Goal: Information Seeking & Learning: Check status

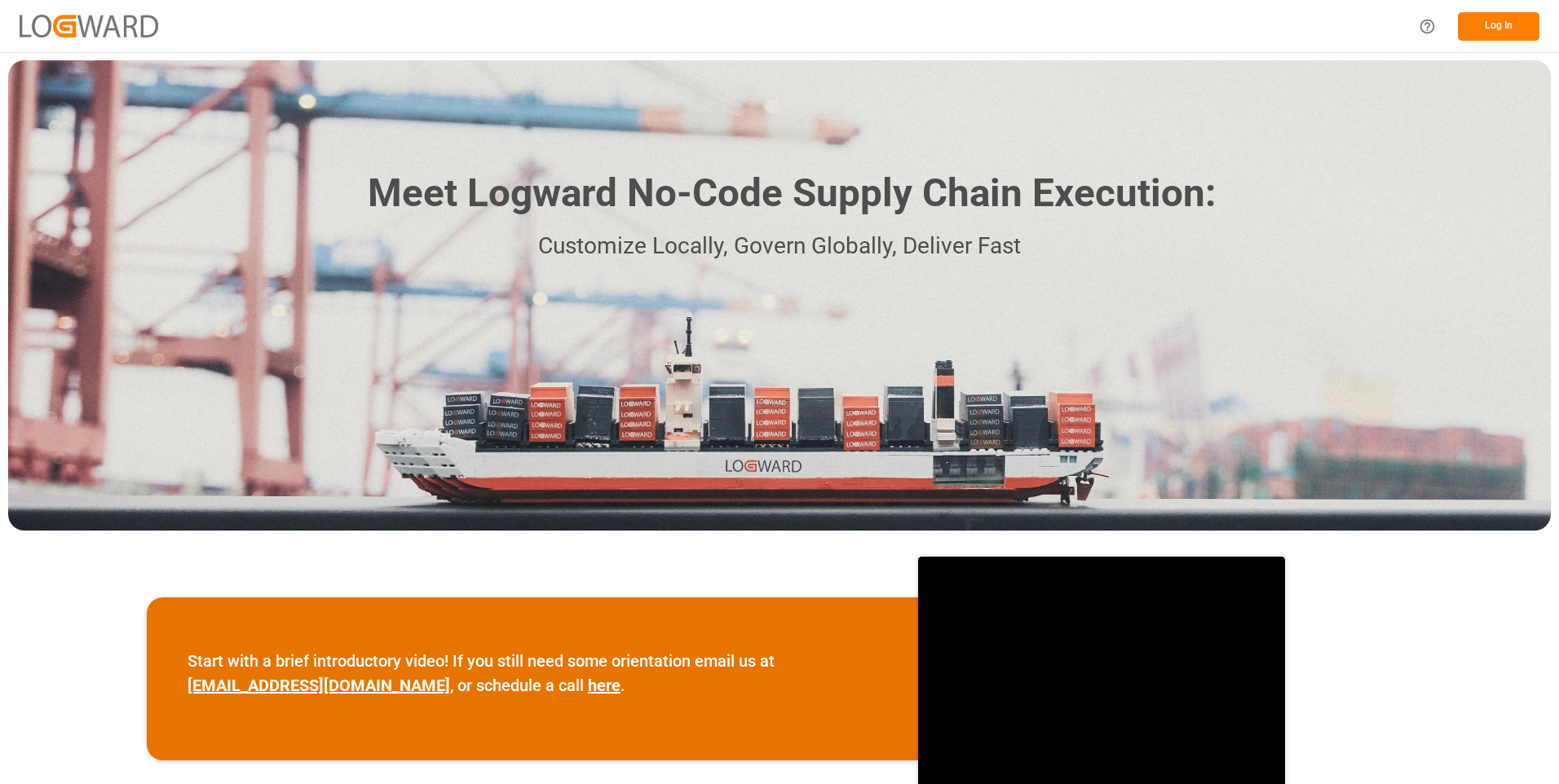
click at [1480, 24] on button "Log In" at bounding box center [1498, 27] width 82 height 29
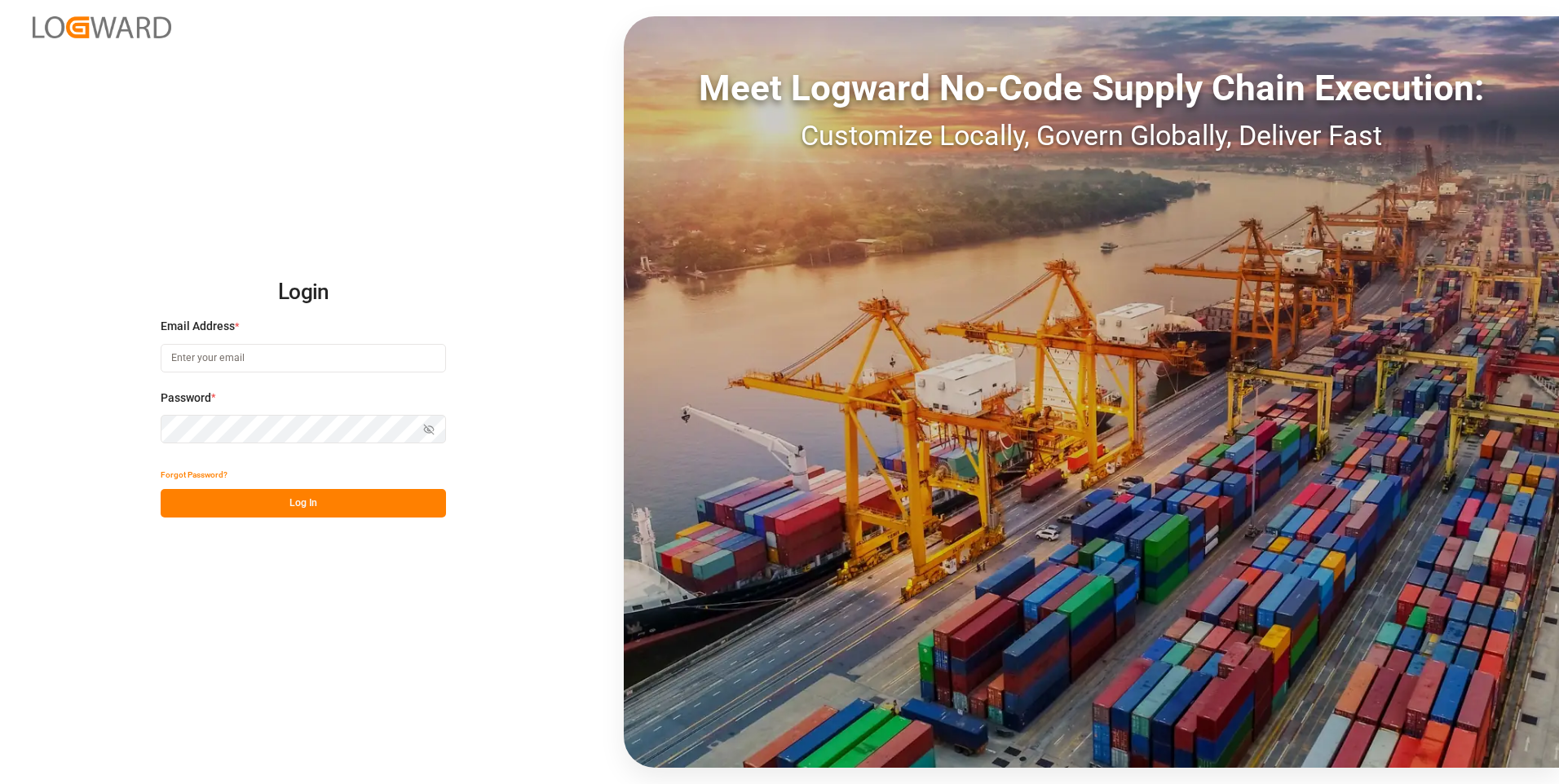
type input "julissa.then@leschaco.com"
click at [302, 494] on button "Log In" at bounding box center [303, 504] width 286 height 29
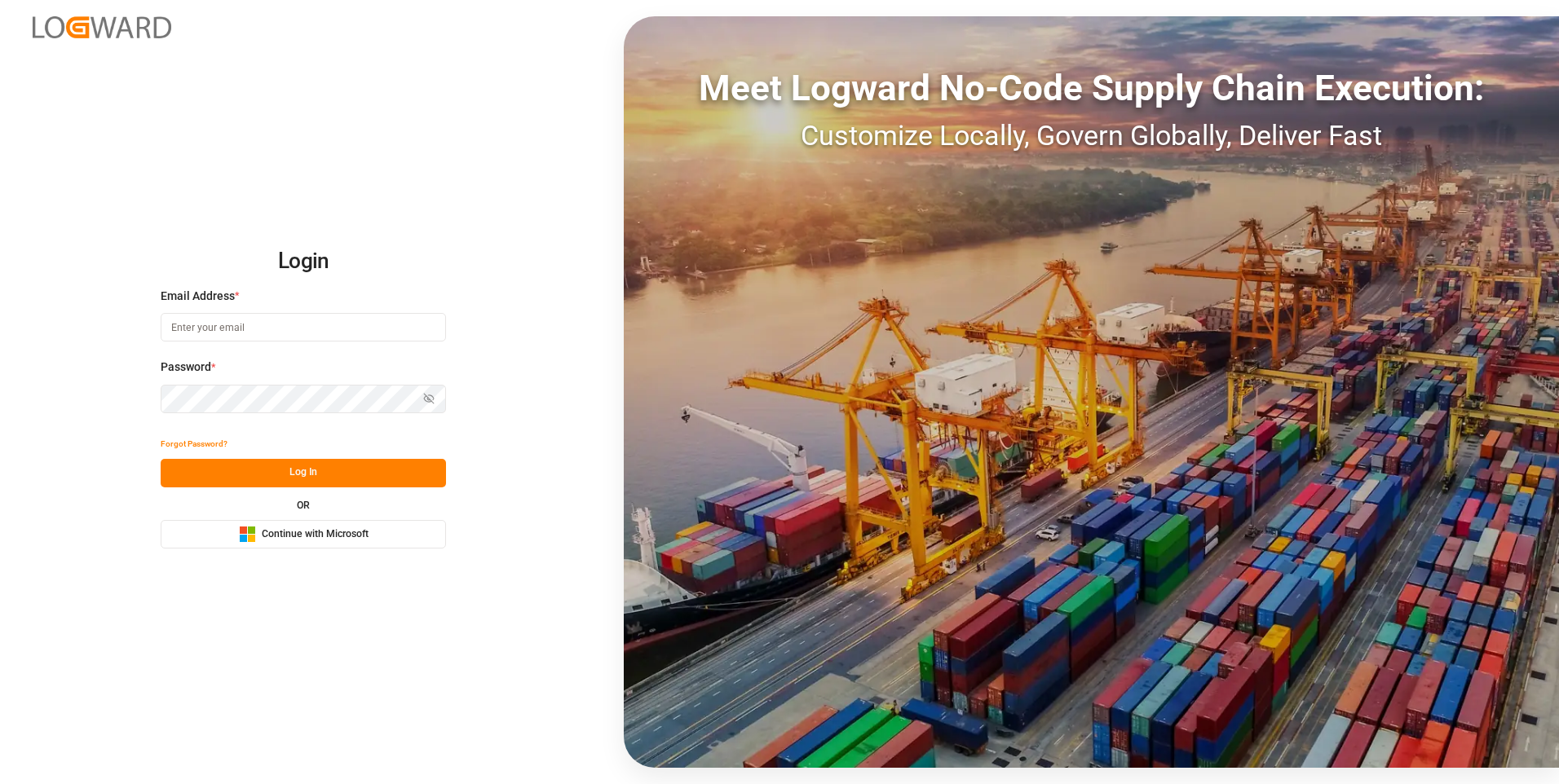
type input "[PERSON_NAME][EMAIL_ADDRESS][DOMAIN_NAME]"
click at [238, 466] on button "Log In" at bounding box center [303, 473] width 286 height 29
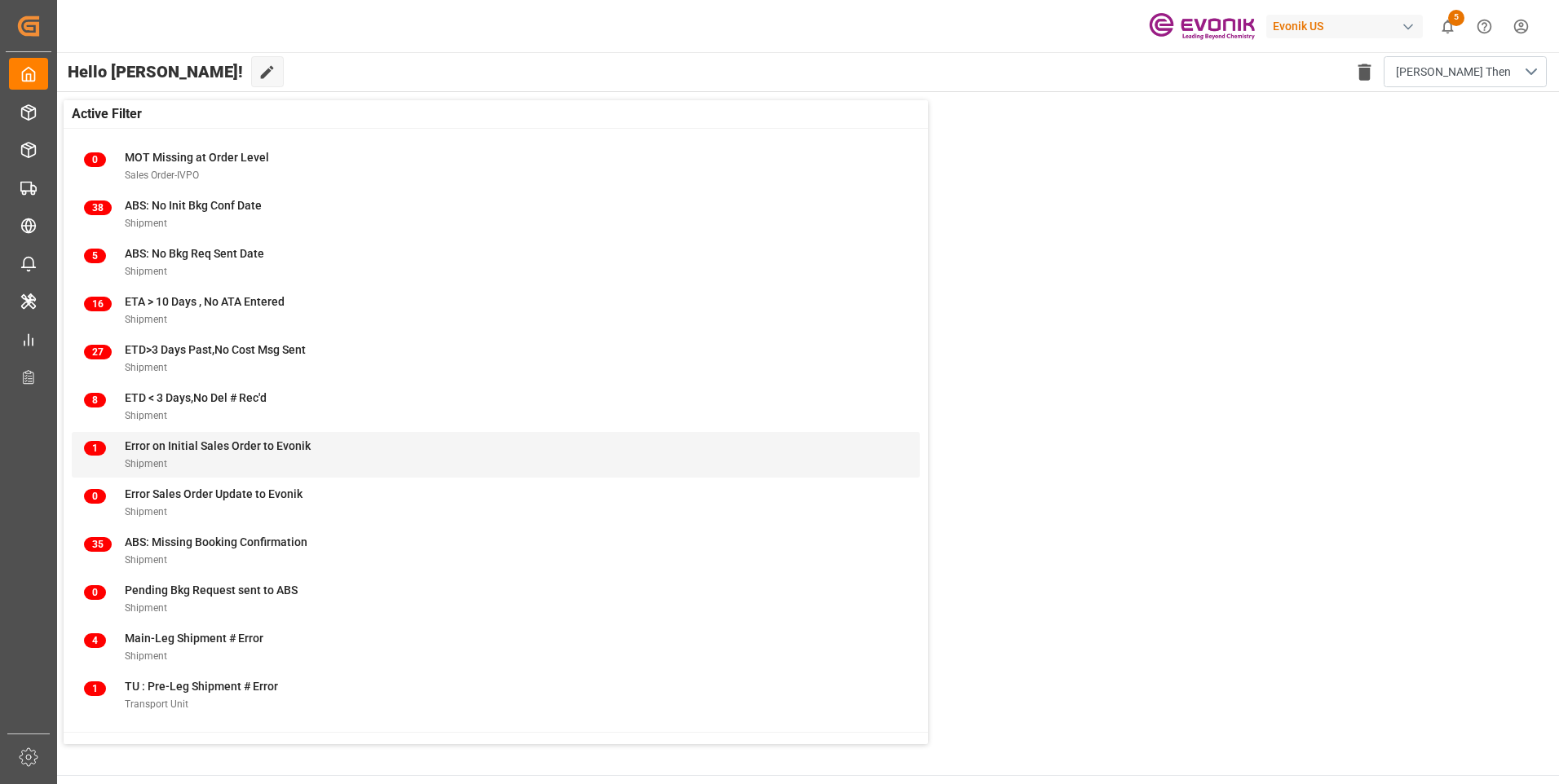
drag, startPoint x: 266, startPoint y: 673, endPoint x: 132, endPoint y: 460, distance: 251.6
click at [132, 460] on span "Shipment" at bounding box center [146, 464] width 42 height 12
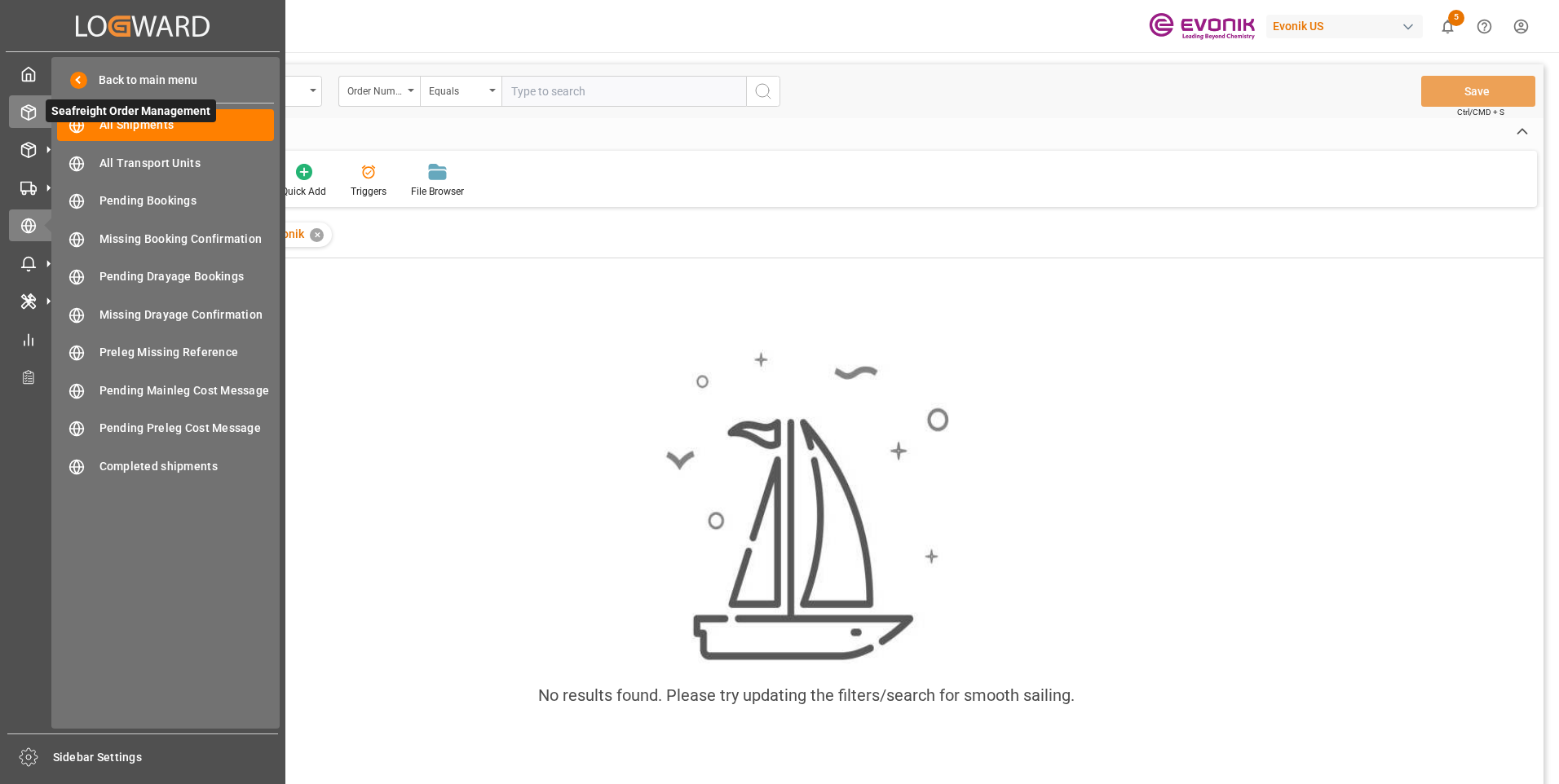
click at [34, 113] on icon at bounding box center [28, 112] width 16 height 16
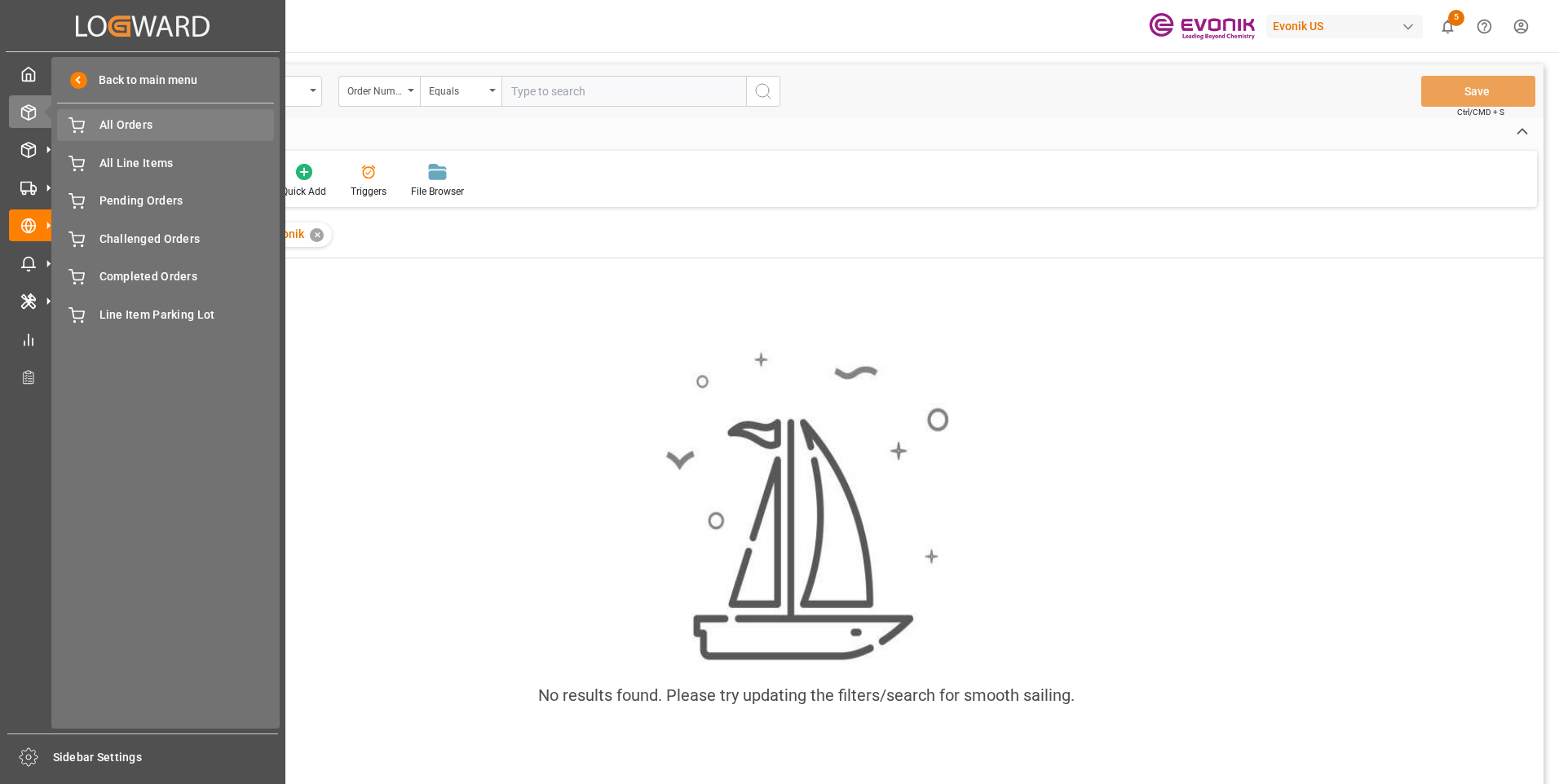
click at [132, 131] on span "All Orders" at bounding box center [187, 125] width 175 height 17
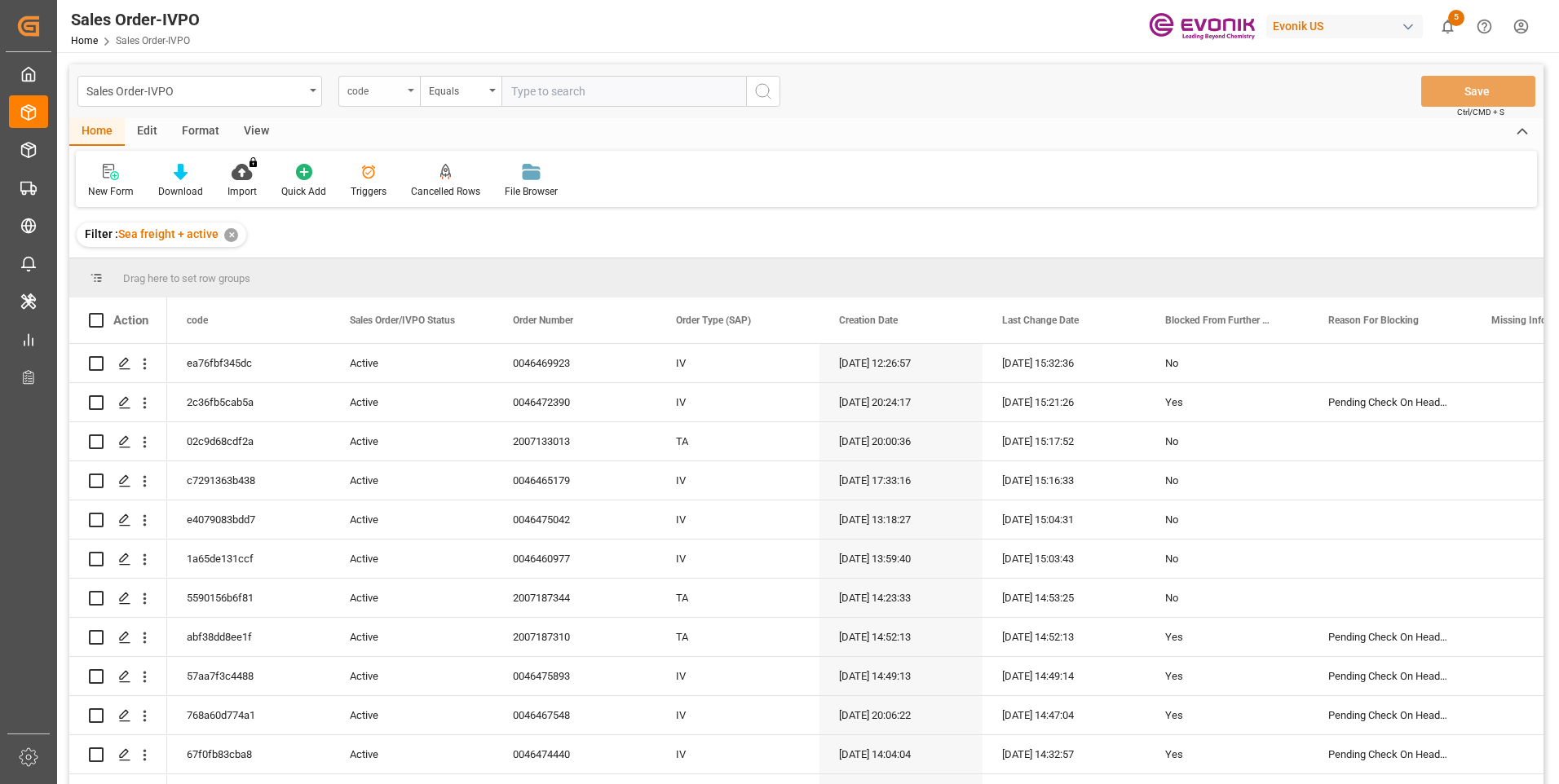
click at [406, 96] on div "code" at bounding box center [379, 91] width 82 height 31
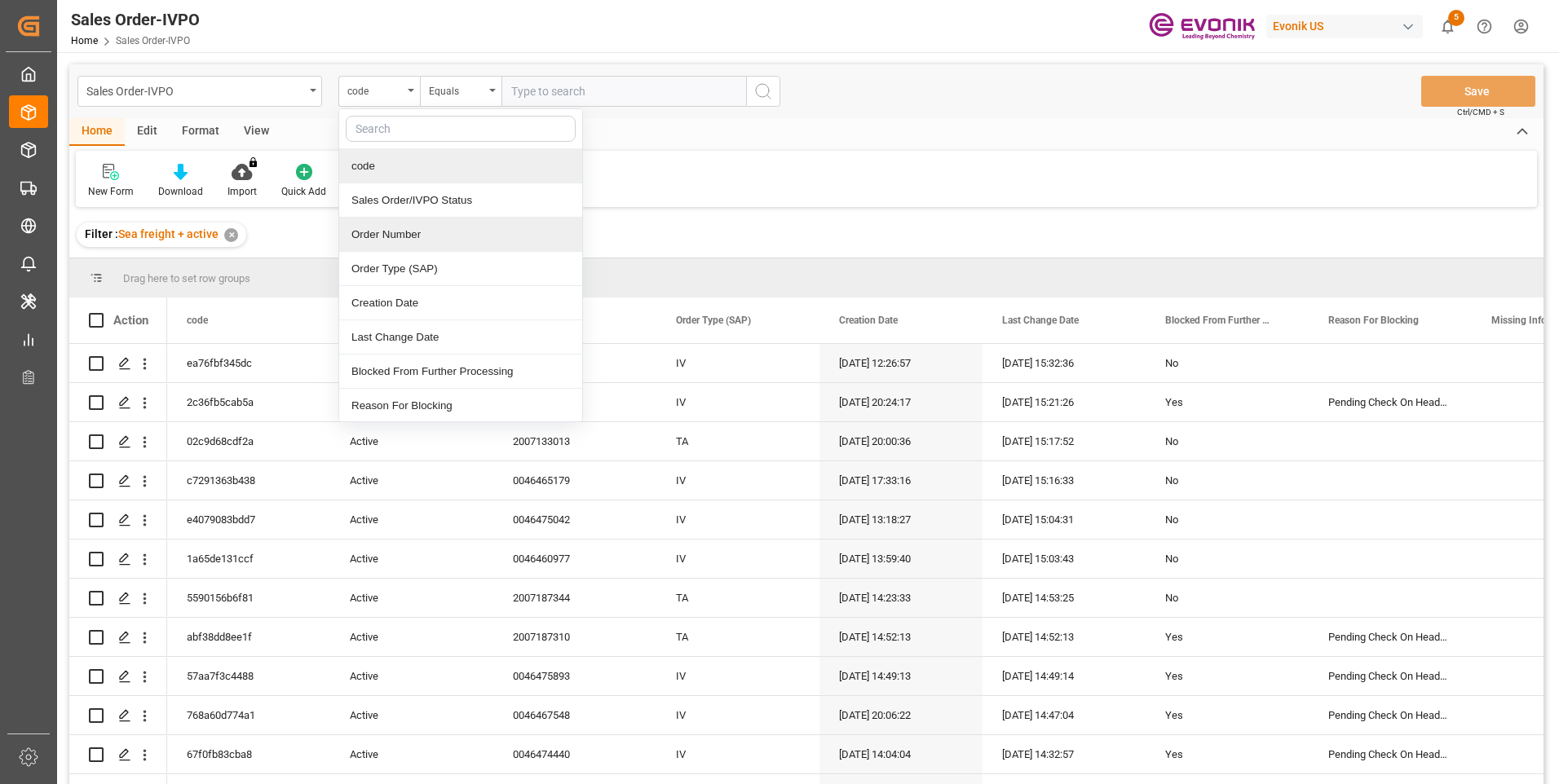
click at [387, 227] on div "Order Number" at bounding box center [461, 234] width 243 height 35
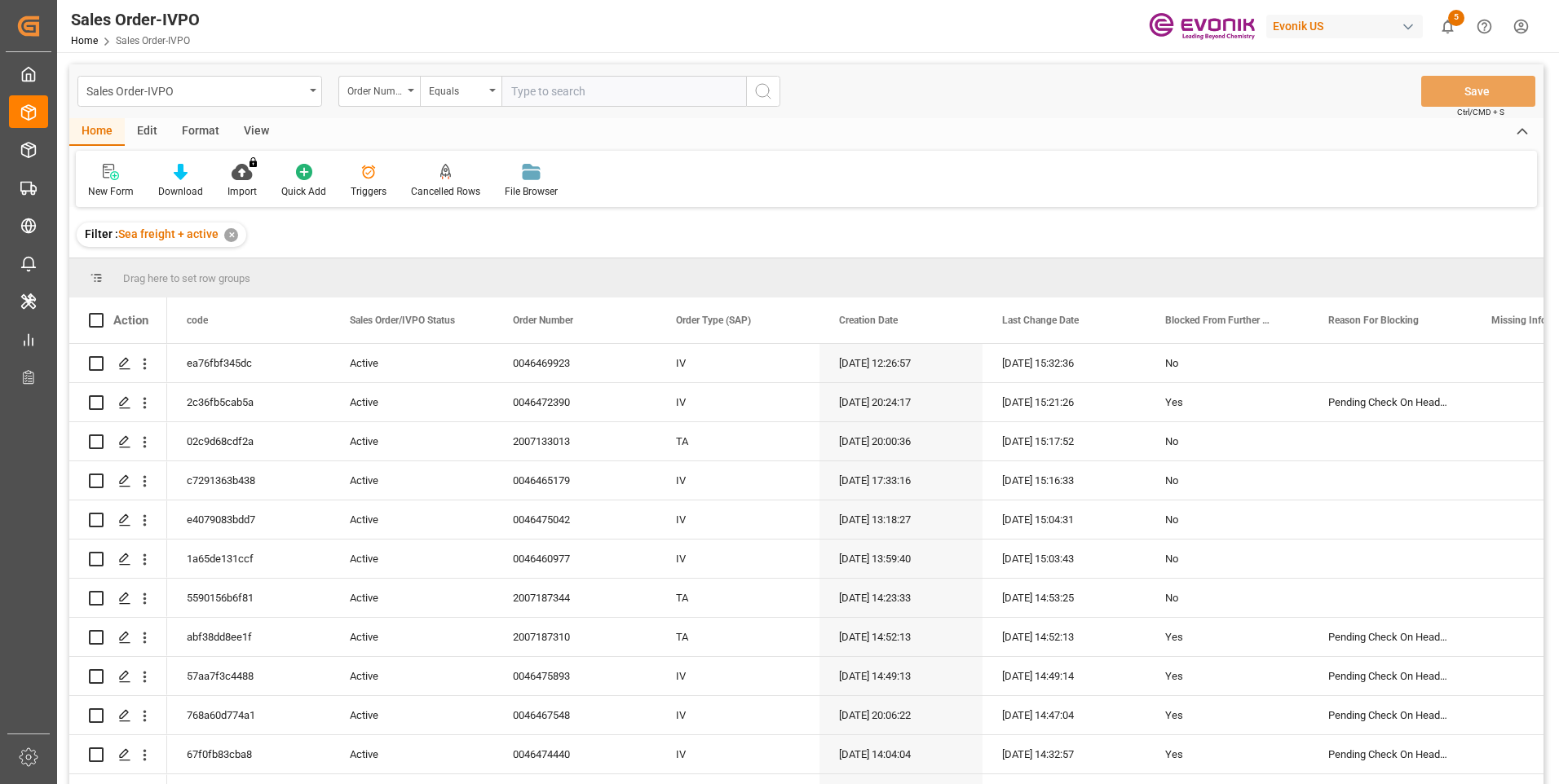
click at [574, 87] on input "text" at bounding box center [623, 91] width 244 height 31
paste input "0046461084"
type input "0046461084"
click at [768, 90] on icon "search button" at bounding box center [762, 91] width 19 height 19
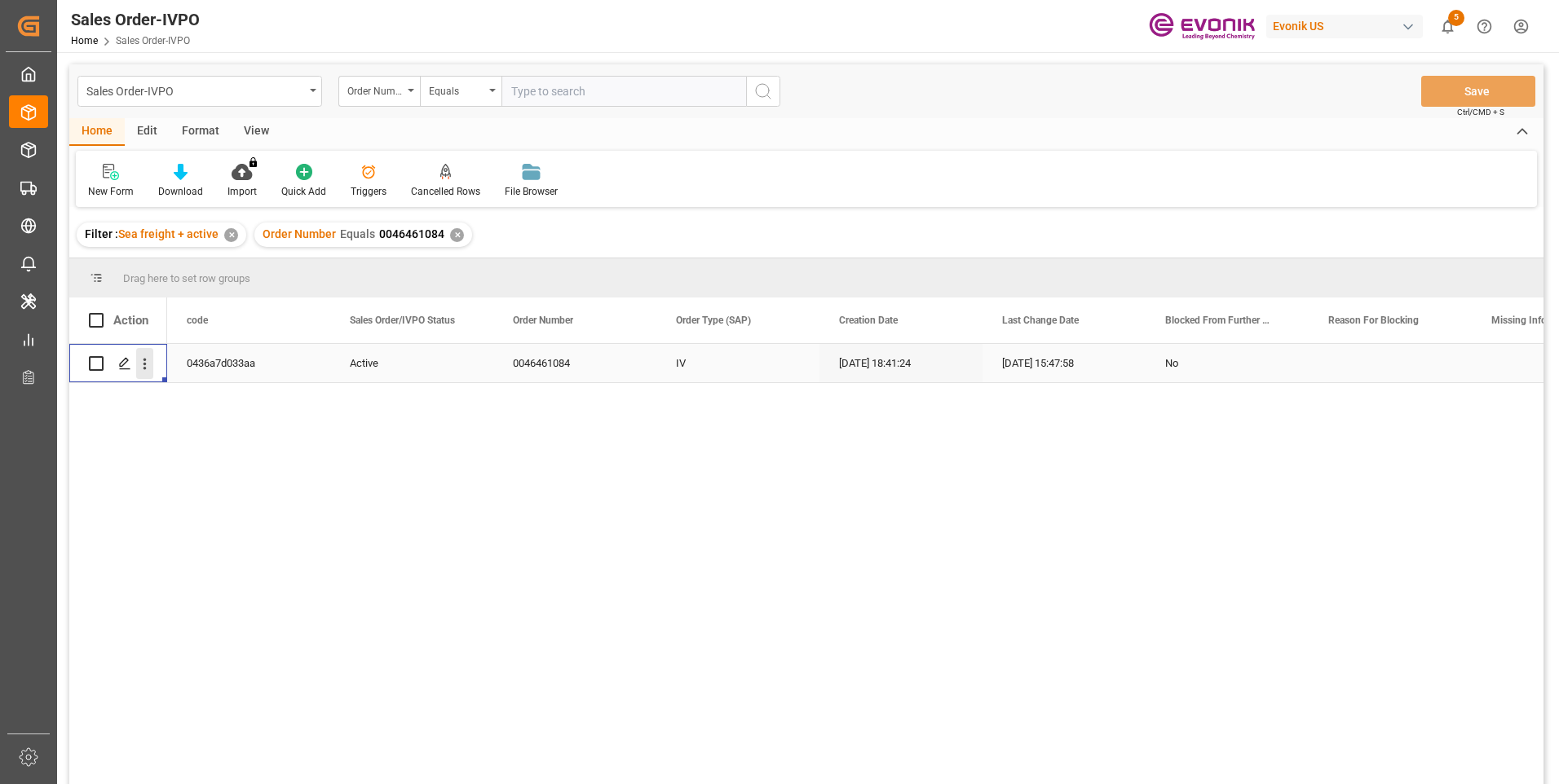
click at [143, 361] on icon "open menu" at bounding box center [145, 364] width 17 height 17
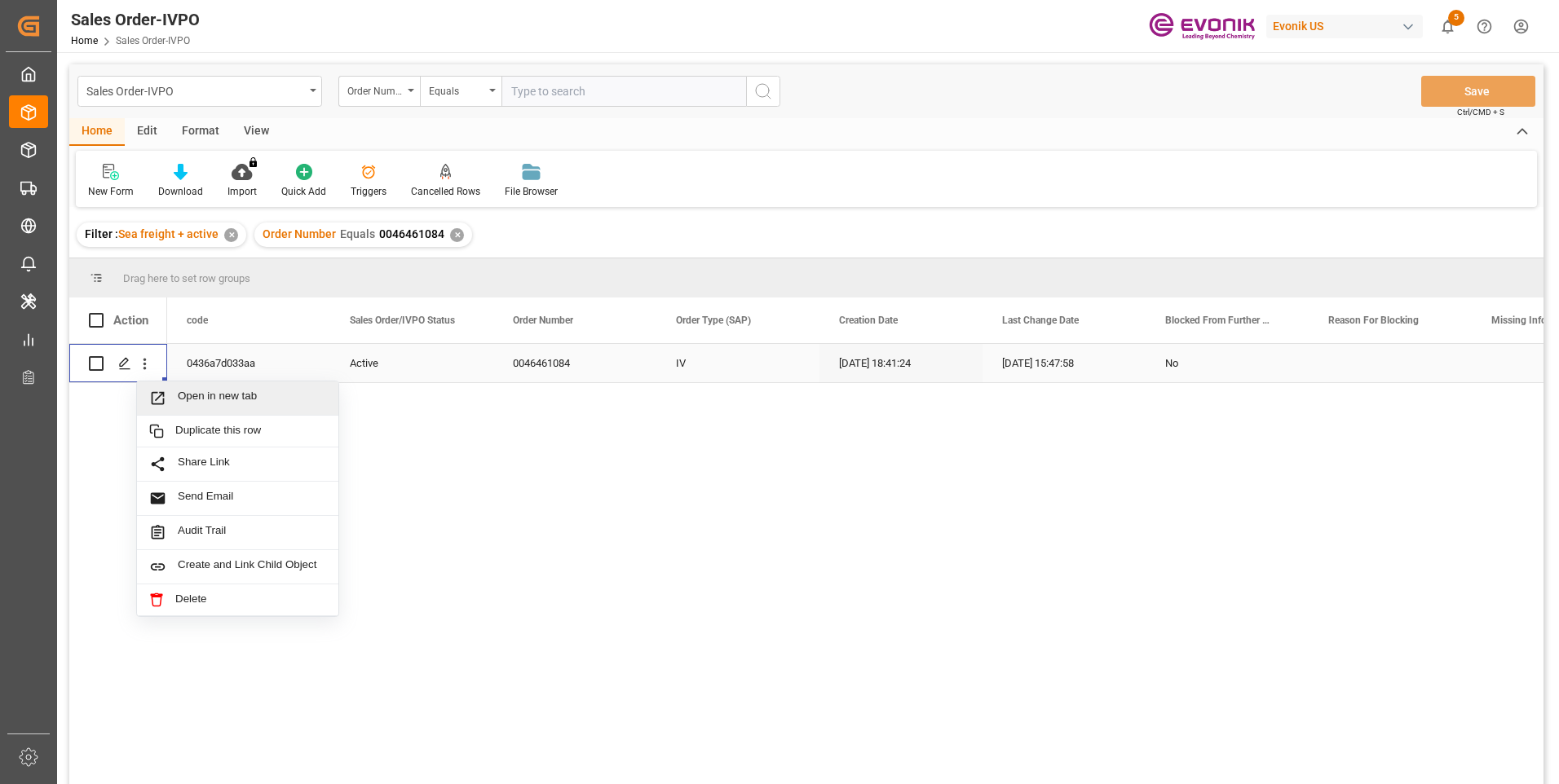
click at [203, 389] on div "Open in new tab" at bounding box center [238, 398] width 201 height 35
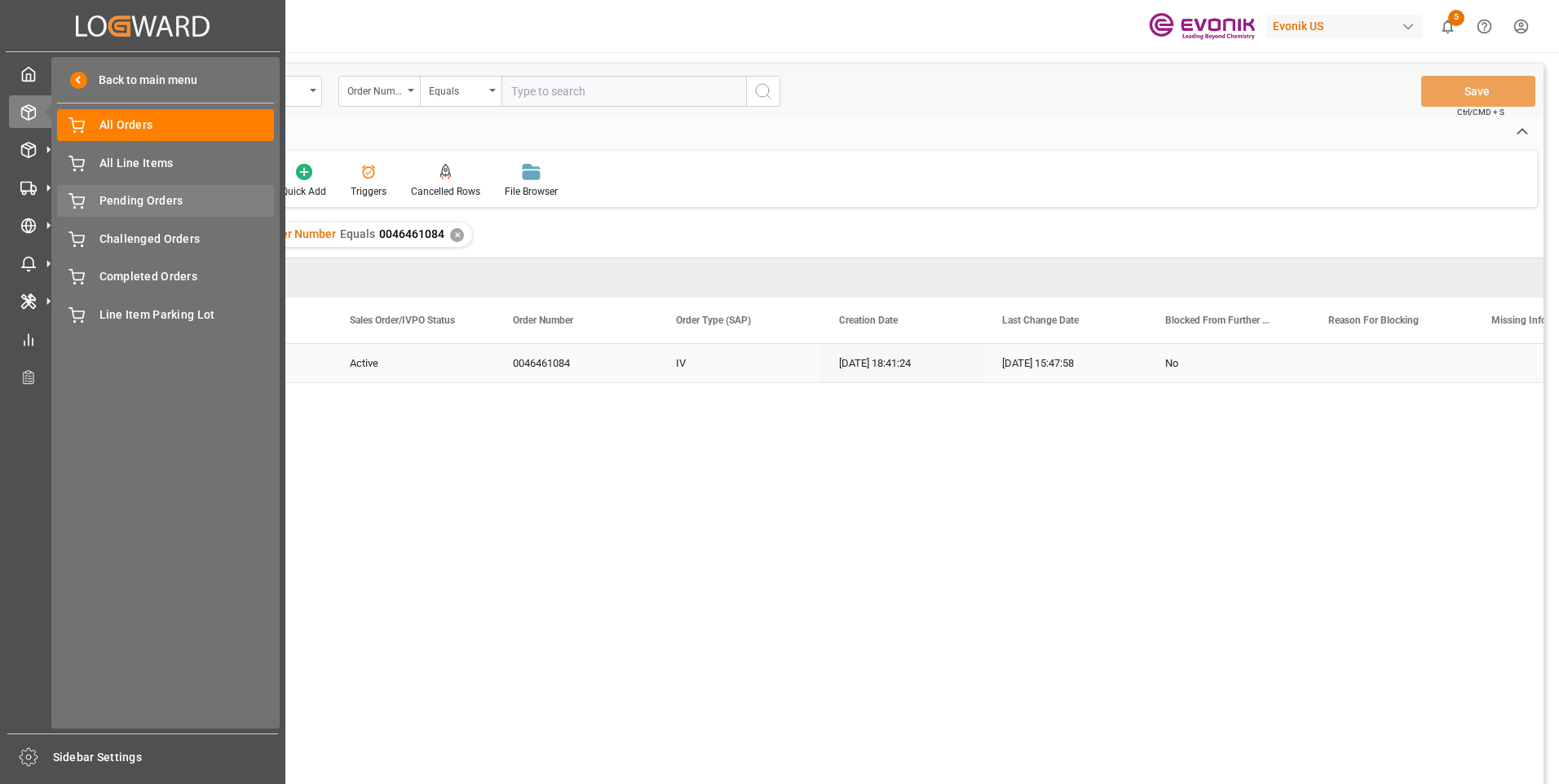
click at [133, 193] on span "Pending Orders" at bounding box center [187, 200] width 175 height 17
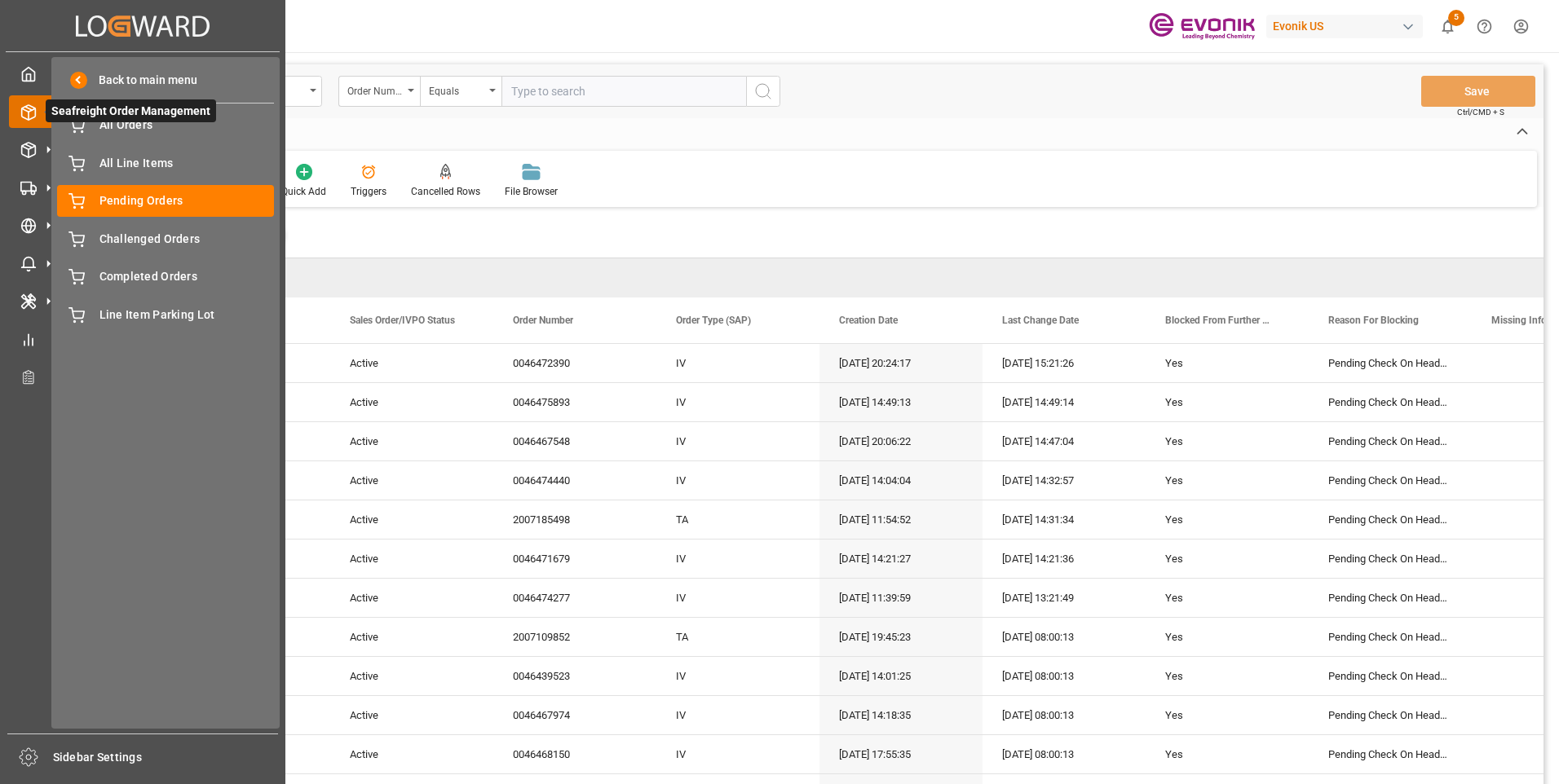
click at [25, 109] on icon at bounding box center [28, 112] width 16 height 16
click at [112, 159] on span "All Line Items" at bounding box center [187, 163] width 175 height 17
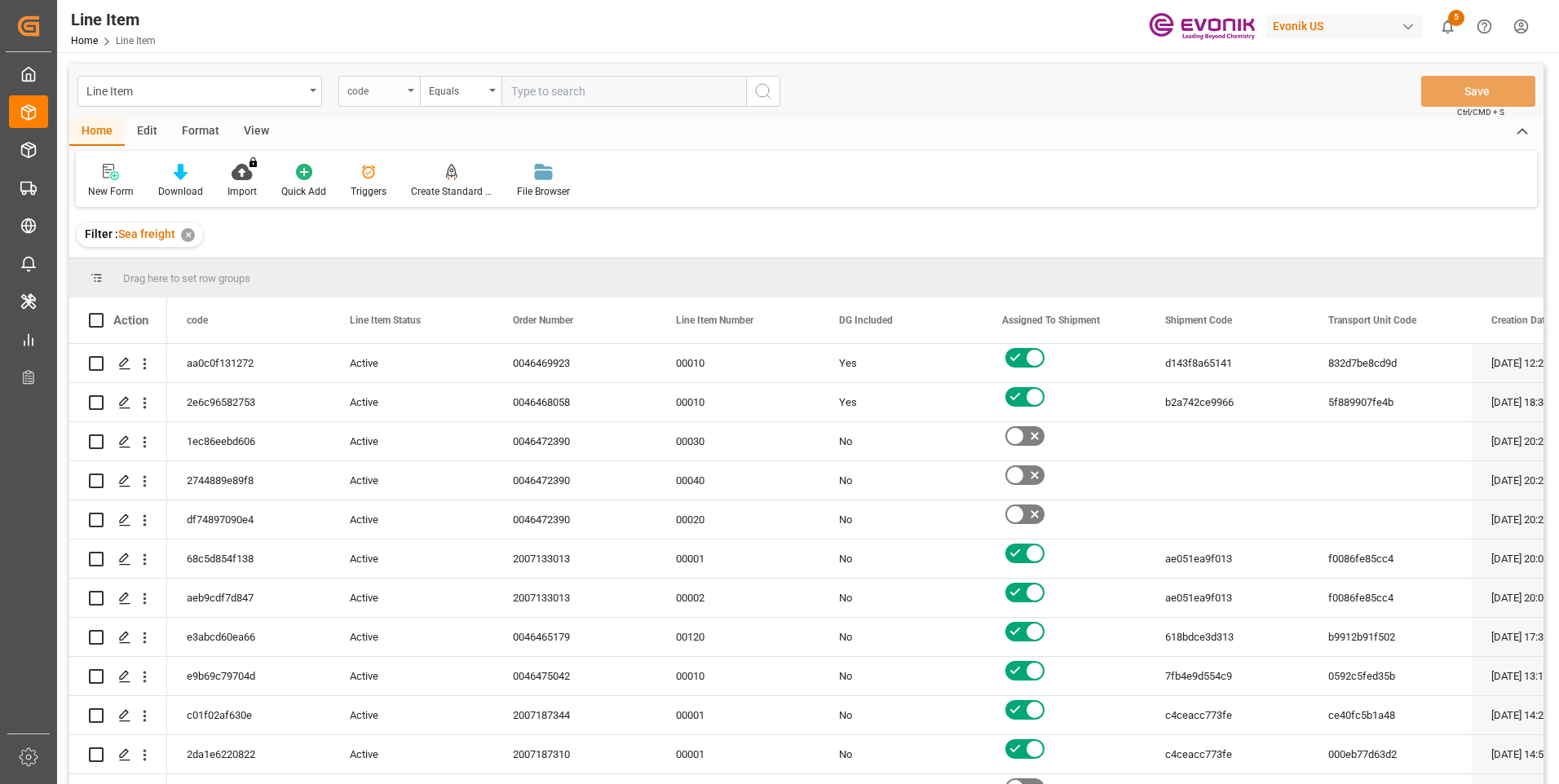
click at [396, 92] on div "code" at bounding box center [375, 89] width 56 height 19
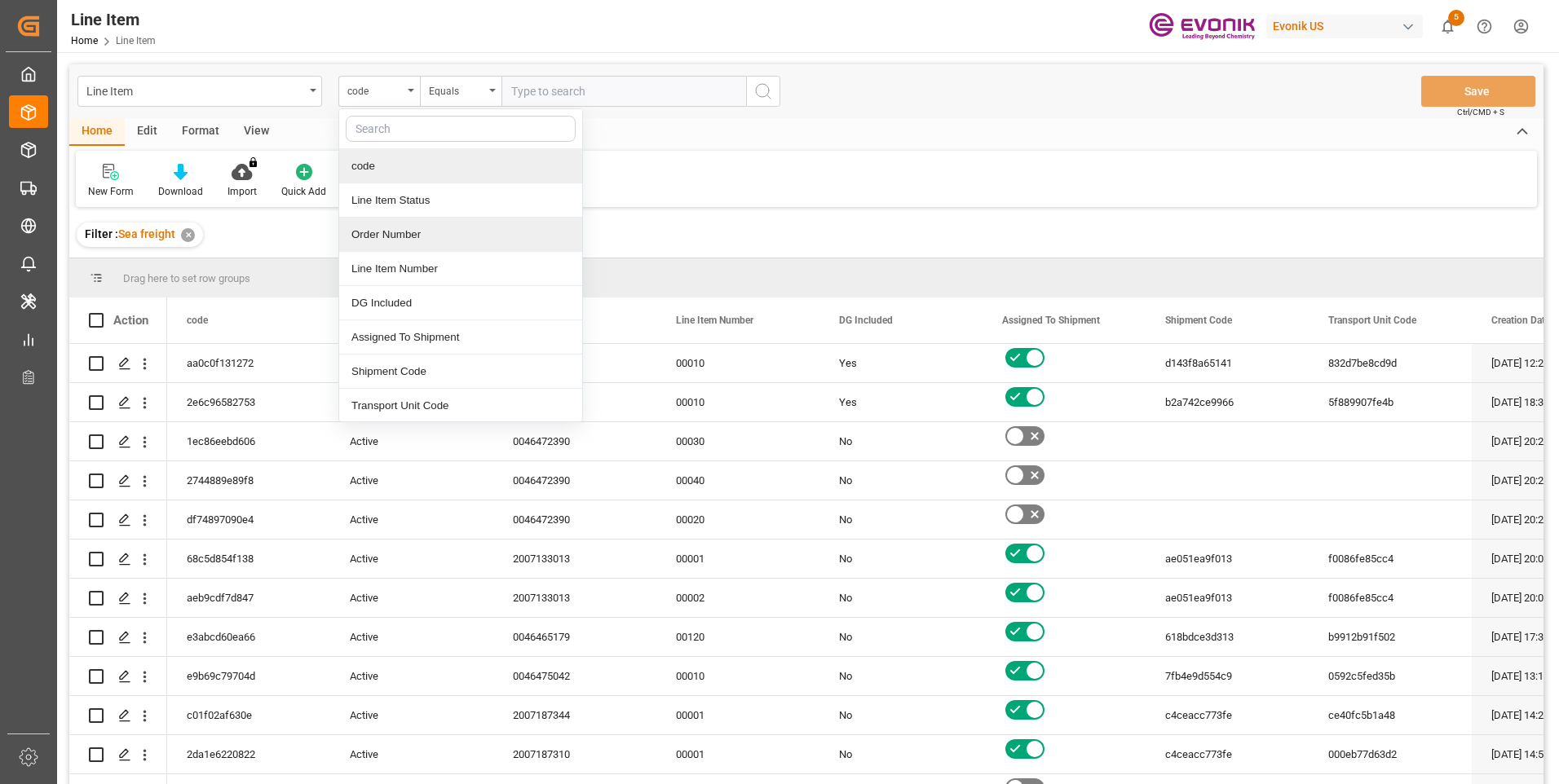
click at [377, 234] on div "Order Number" at bounding box center [461, 234] width 243 height 35
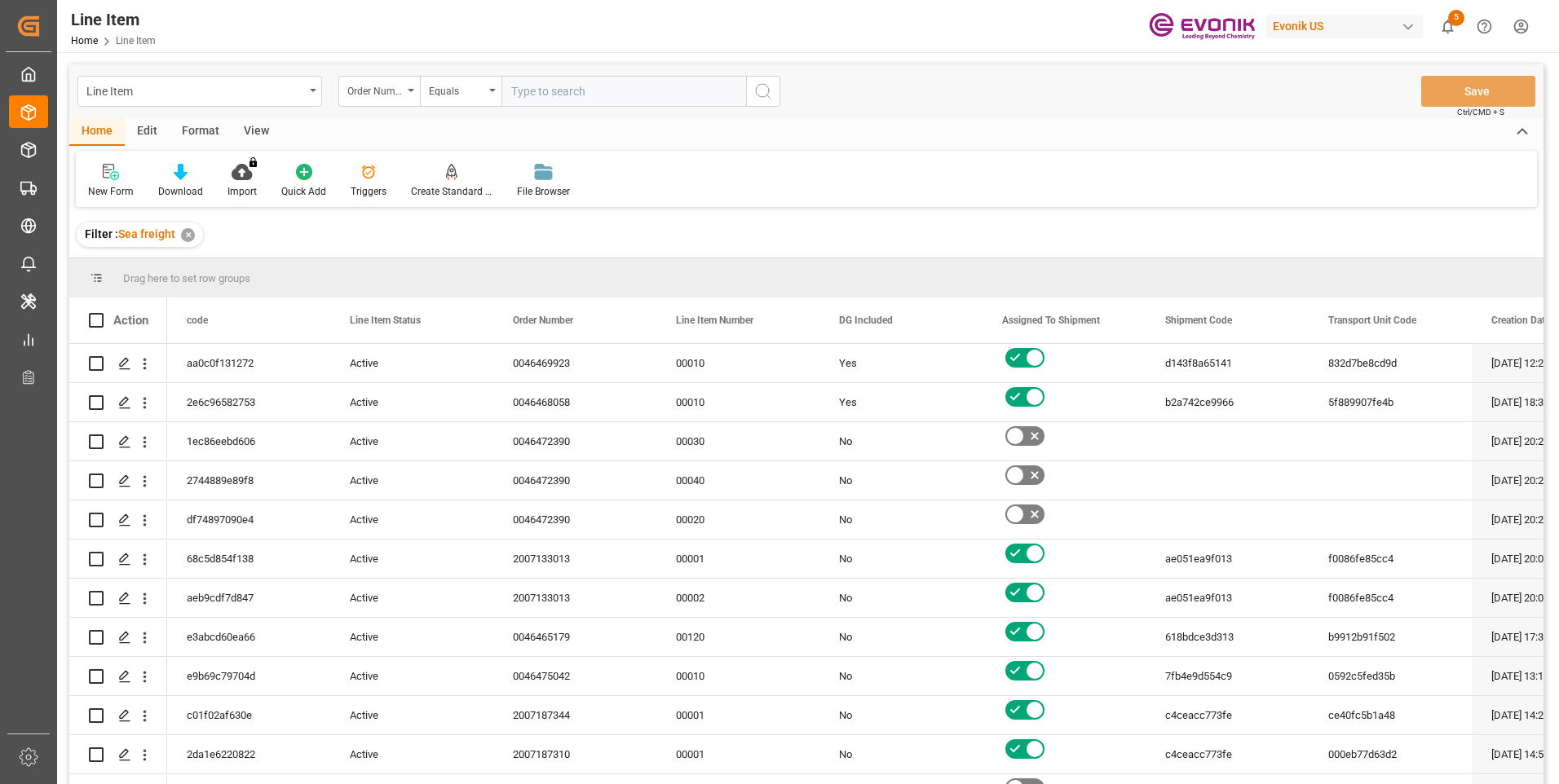
click at [551, 97] on input "text" at bounding box center [623, 91] width 244 height 31
paste input "0046461084"
type input "0046461084"
click at [771, 88] on icon "search button" at bounding box center [762, 91] width 19 height 19
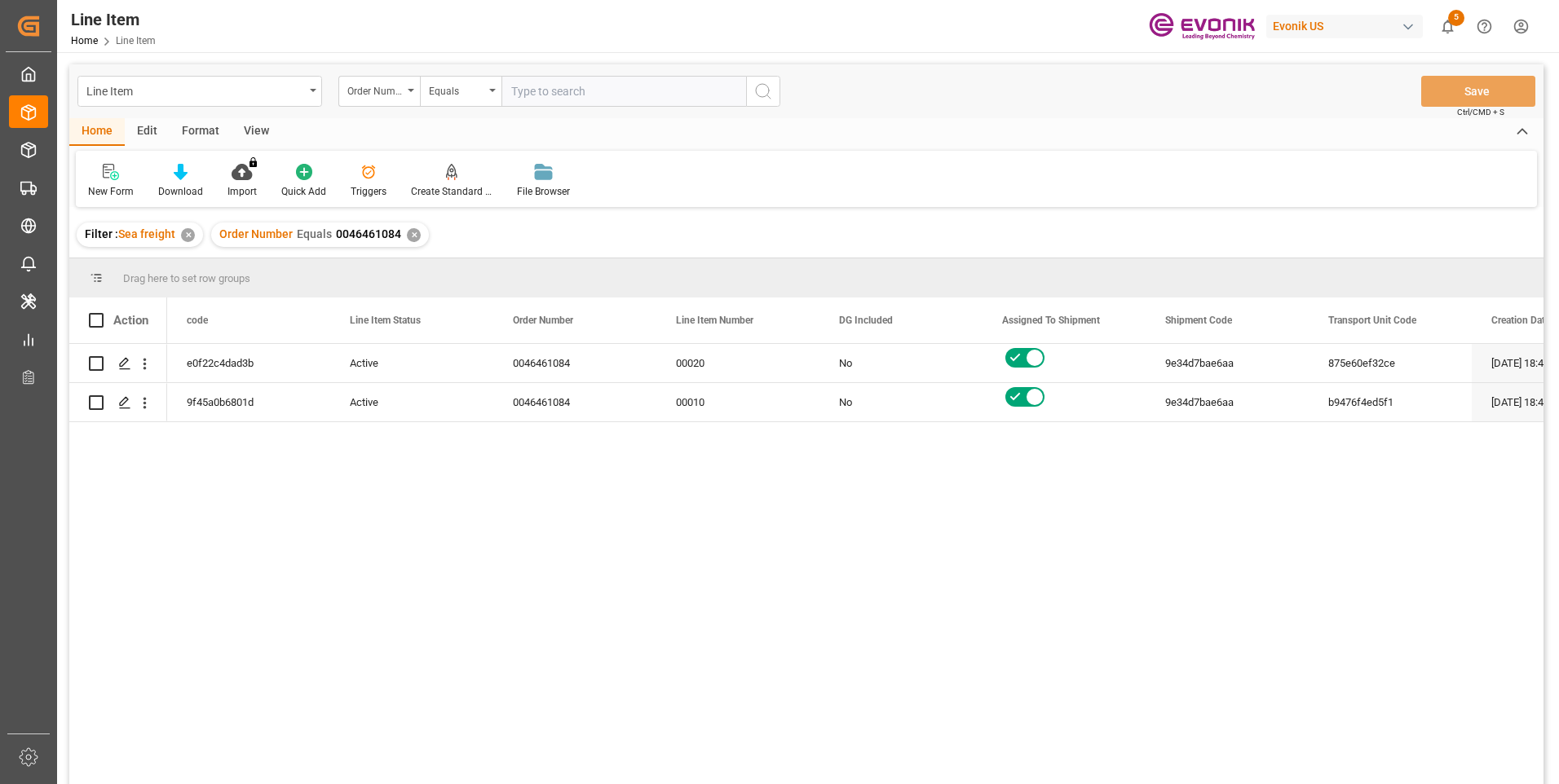
click at [263, 136] on div "View" at bounding box center [256, 131] width 50 height 28
click at [166, 177] on div at bounding box center [184, 172] width 82 height 17
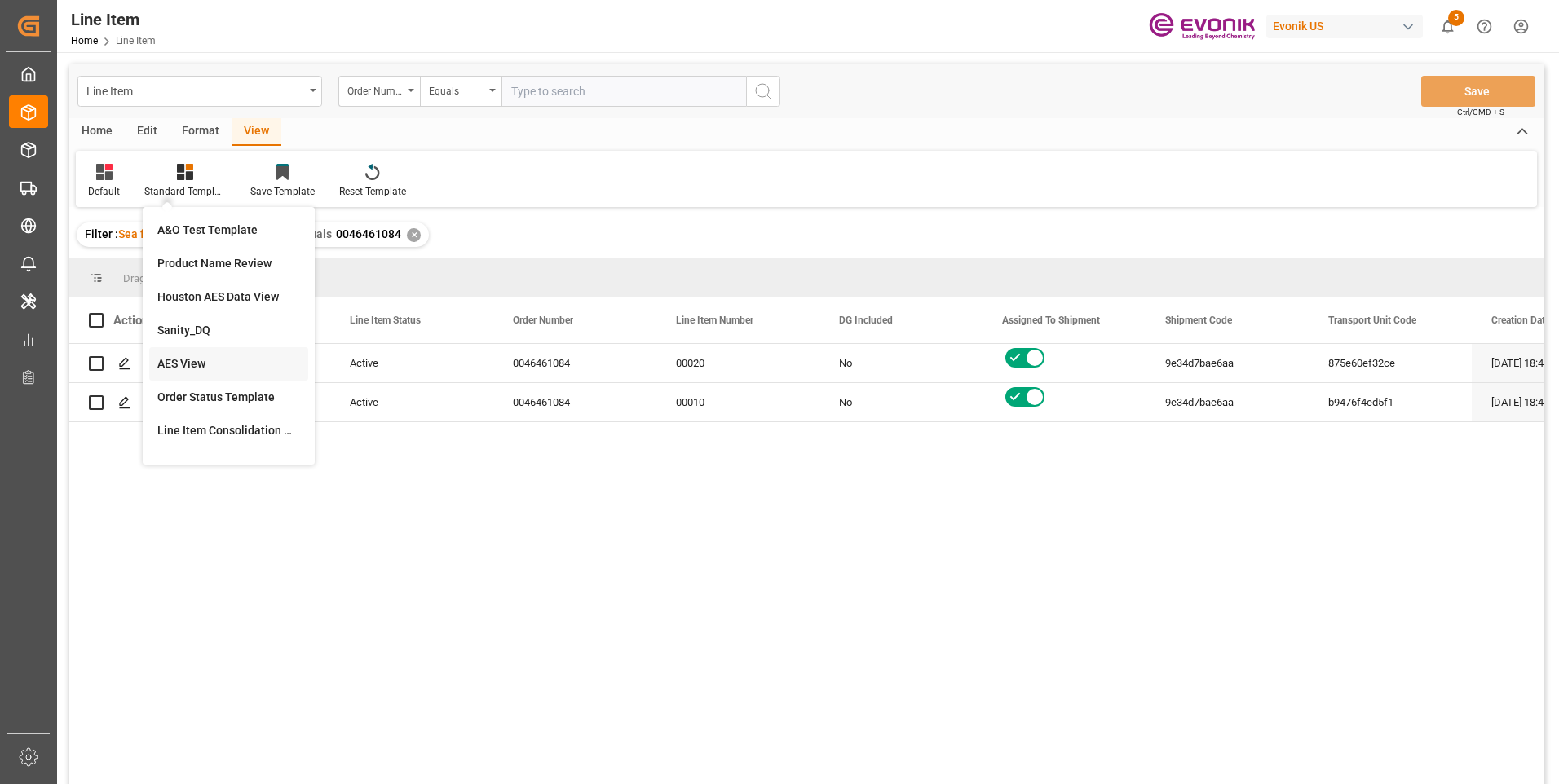
click at [178, 360] on div "AES View" at bounding box center [228, 364] width 142 height 17
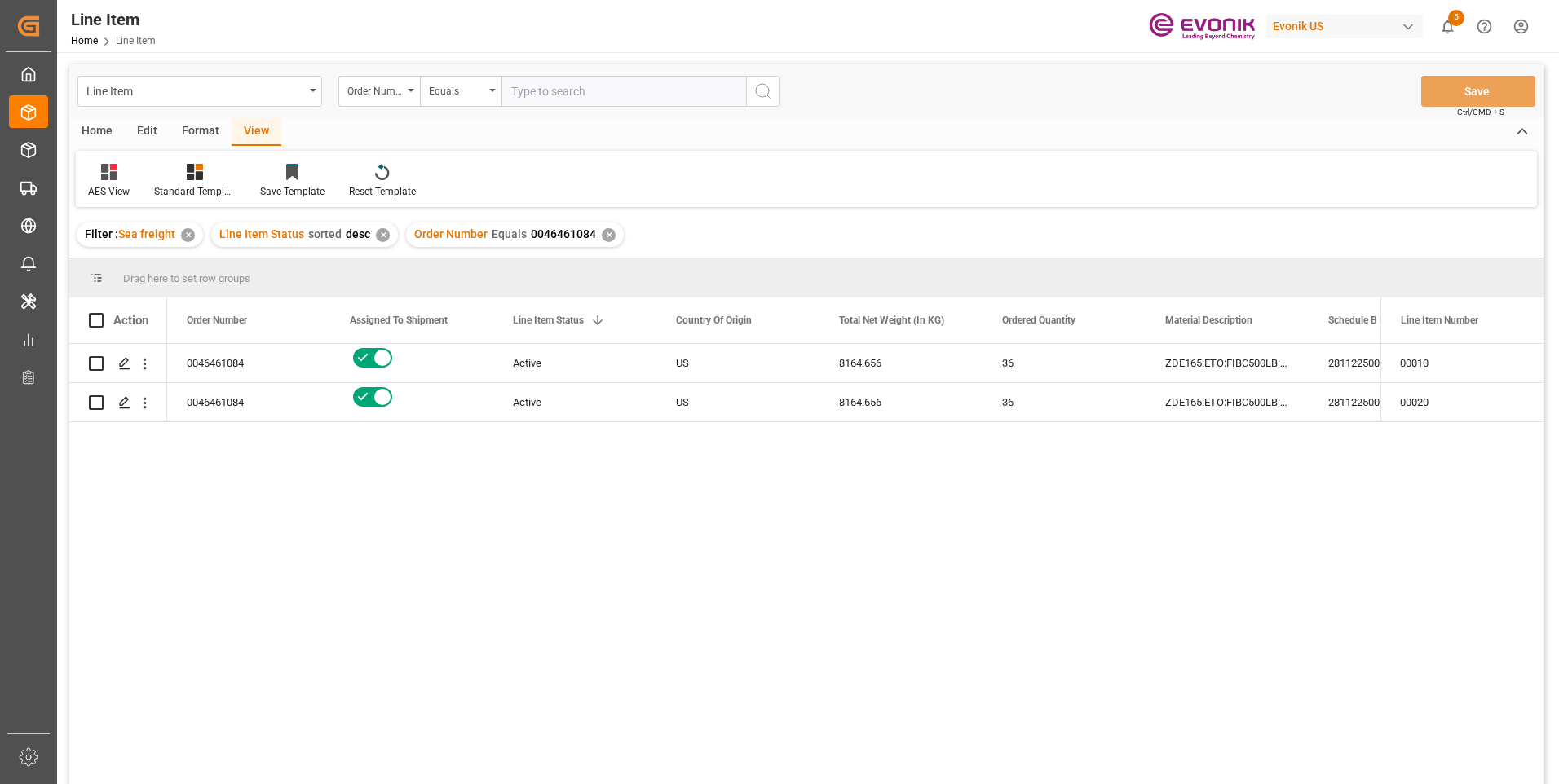
click at [476, 574] on div "0046461084 Active US 8164.656 36 ZDE165:ETO:FIBC500LB:1000HP:I2:P:$ 2811225000 …" at bounding box center [773, 569] width 1213 height 451
click at [544, 89] on input "text" at bounding box center [623, 91] width 244 height 31
paste input "0046455442"
type input "0046455442"
click at [770, 93] on icon "search button" at bounding box center [762, 91] width 19 height 19
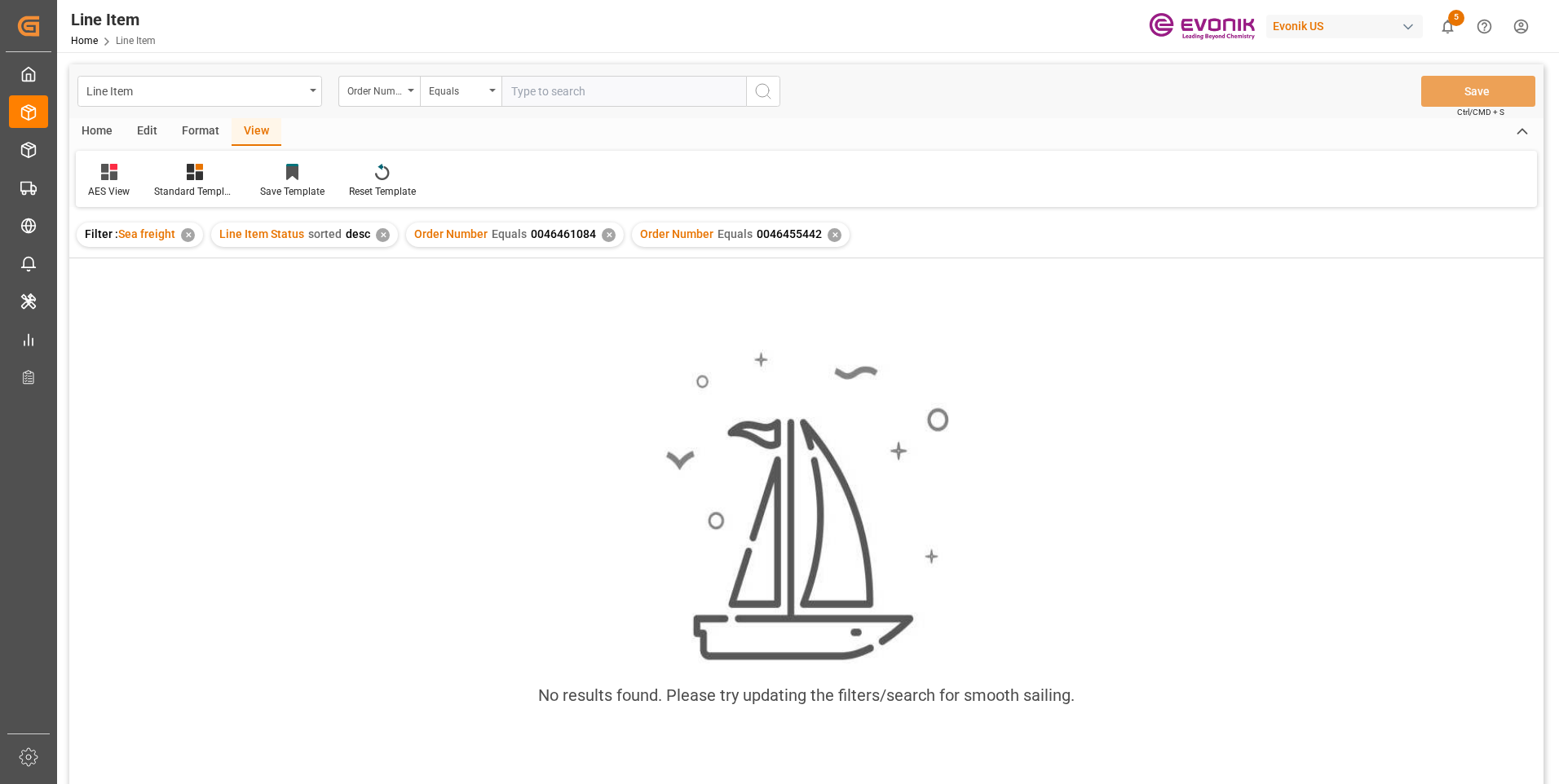
click at [602, 233] on div "✕" at bounding box center [608, 235] width 13 height 13
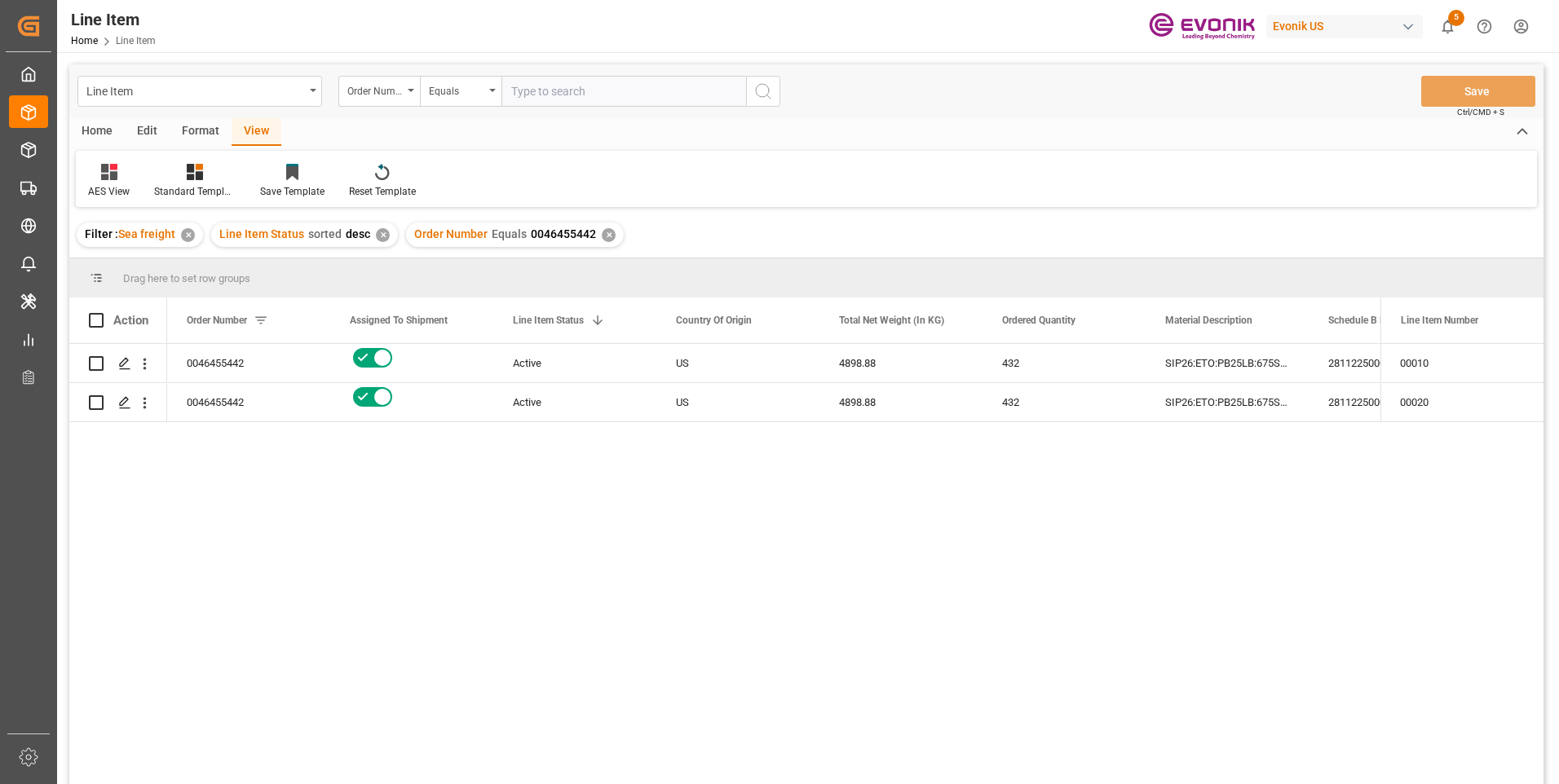
click at [843, 136] on div "Home Edit Format View" at bounding box center [806, 131] width 1474 height 28
click at [1327, 360] on div "2811225000" at bounding box center [1391, 363] width 163 height 38
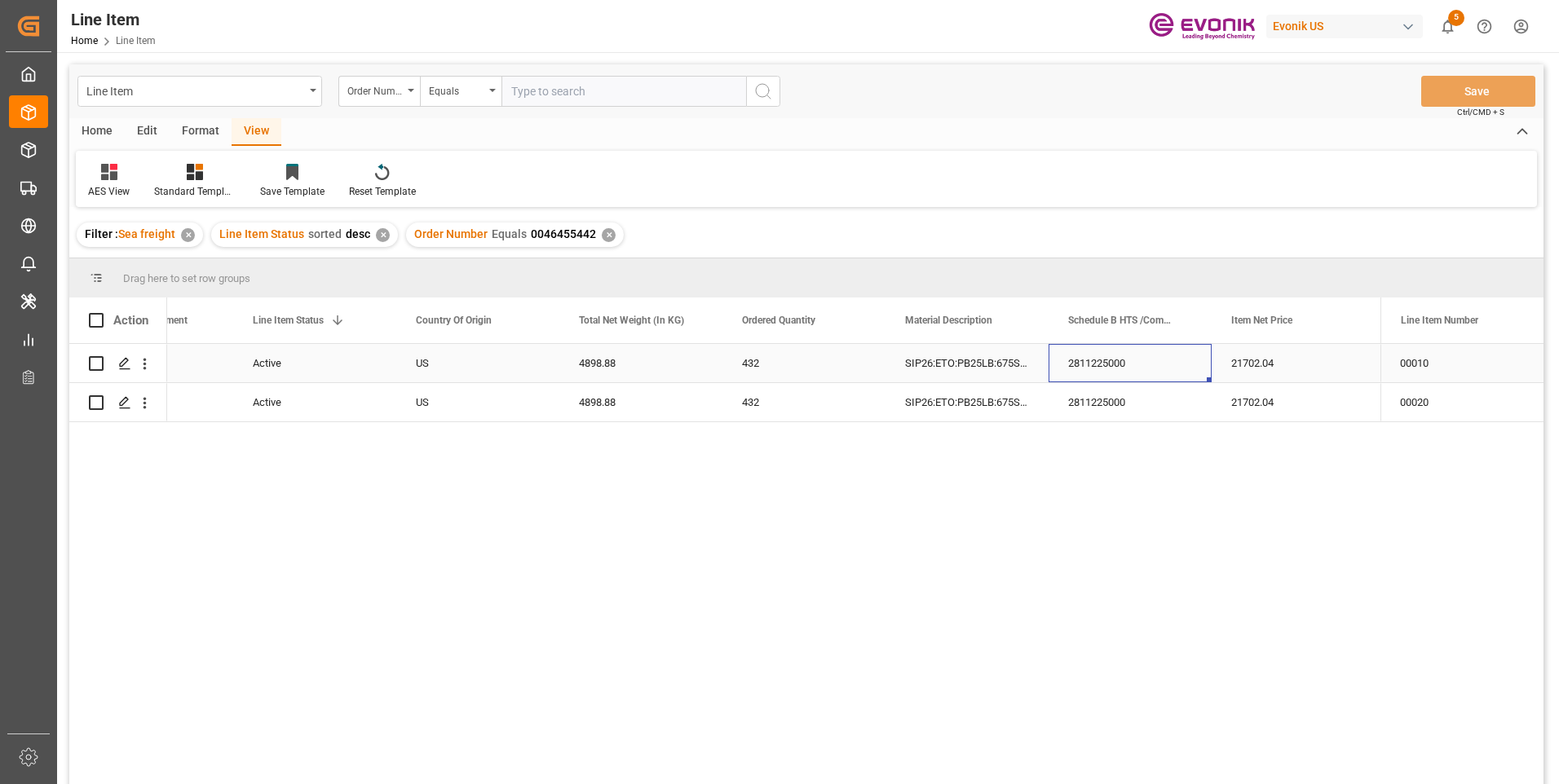
click at [1091, 369] on div "2811225000" at bounding box center [1130, 363] width 163 height 38
click at [592, 354] on div "4898.88" at bounding box center [641, 363] width 163 height 38
click at [1238, 355] on div "21702.04" at bounding box center [1294, 363] width 163 height 38
click at [600, 399] on div "4898.88" at bounding box center [641, 402] width 163 height 38
click at [1261, 395] on div "21702.04" at bounding box center [1294, 402] width 163 height 38
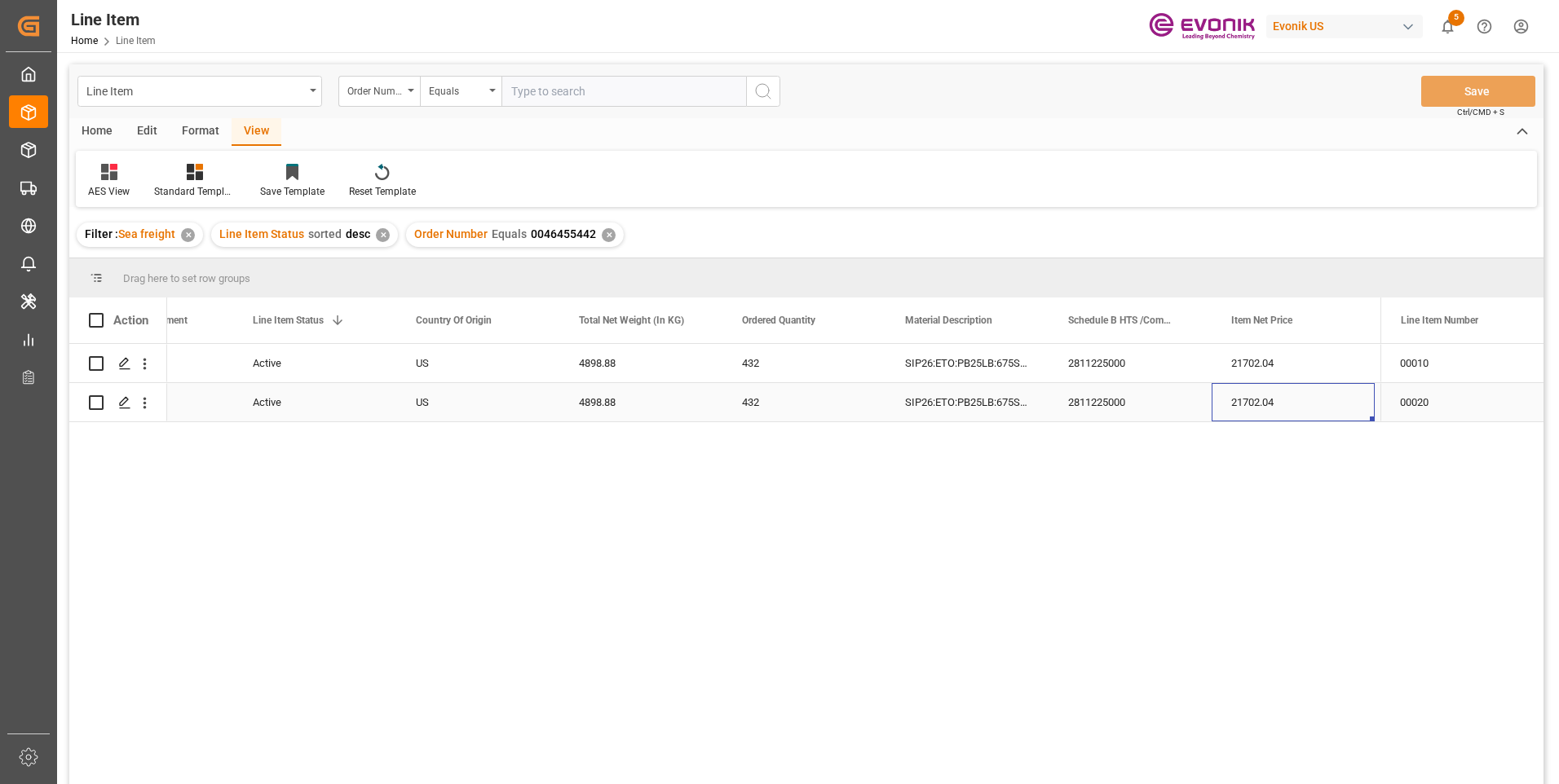
click at [1103, 392] on div "2811225000" at bounding box center [1130, 402] width 163 height 38
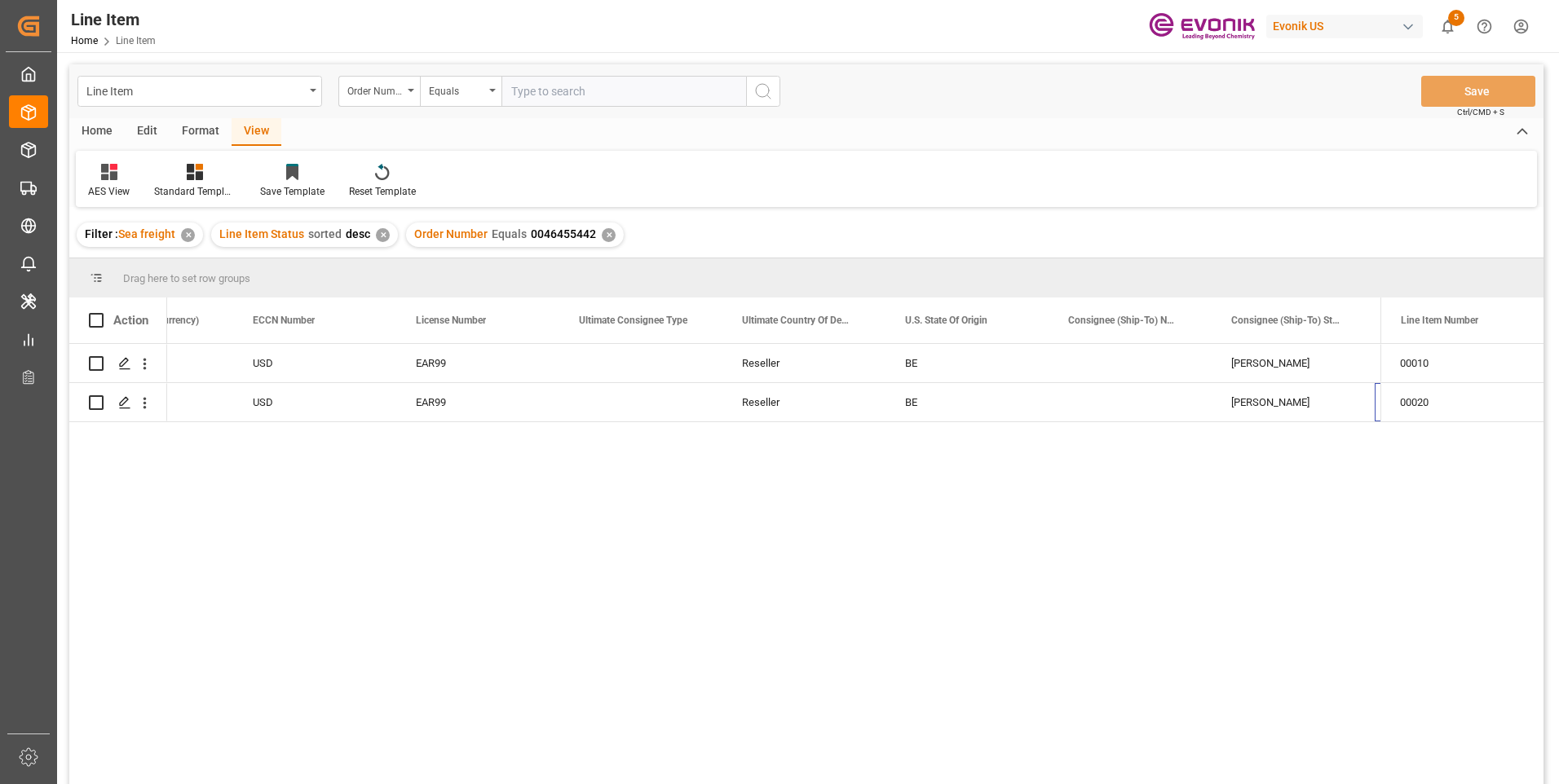
scroll to position [0, 1565]
click at [1263, 365] on div "Industrieweg Zuid 2030" at bounding box center [1294, 363] width 163 height 38
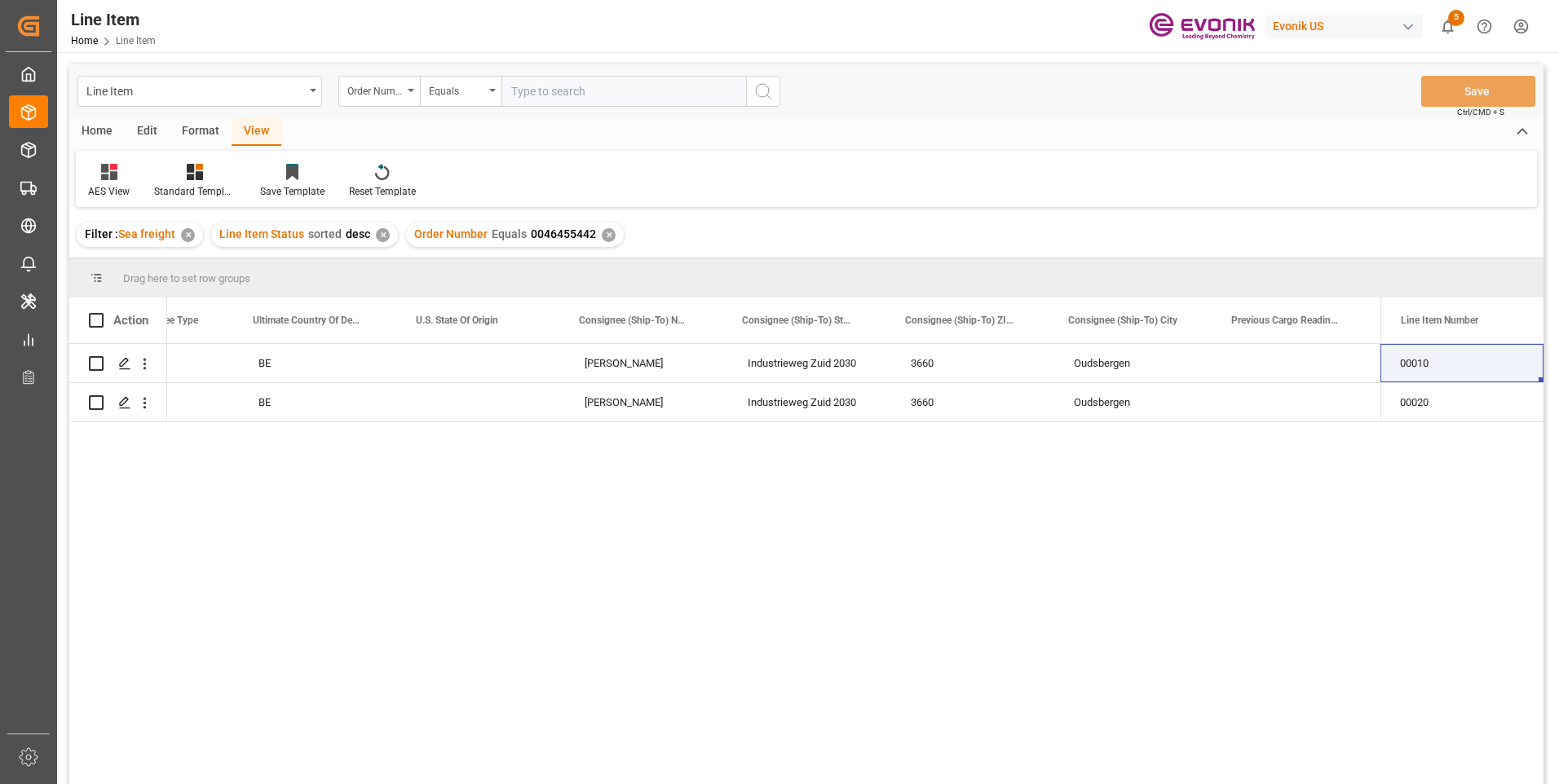
click at [528, 93] on input "text" at bounding box center [623, 91] width 244 height 31
paste input "2006963213"
type input "2006963213"
click at [760, 93] on icon "search button" at bounding box center [762, 91] width 19 height 19
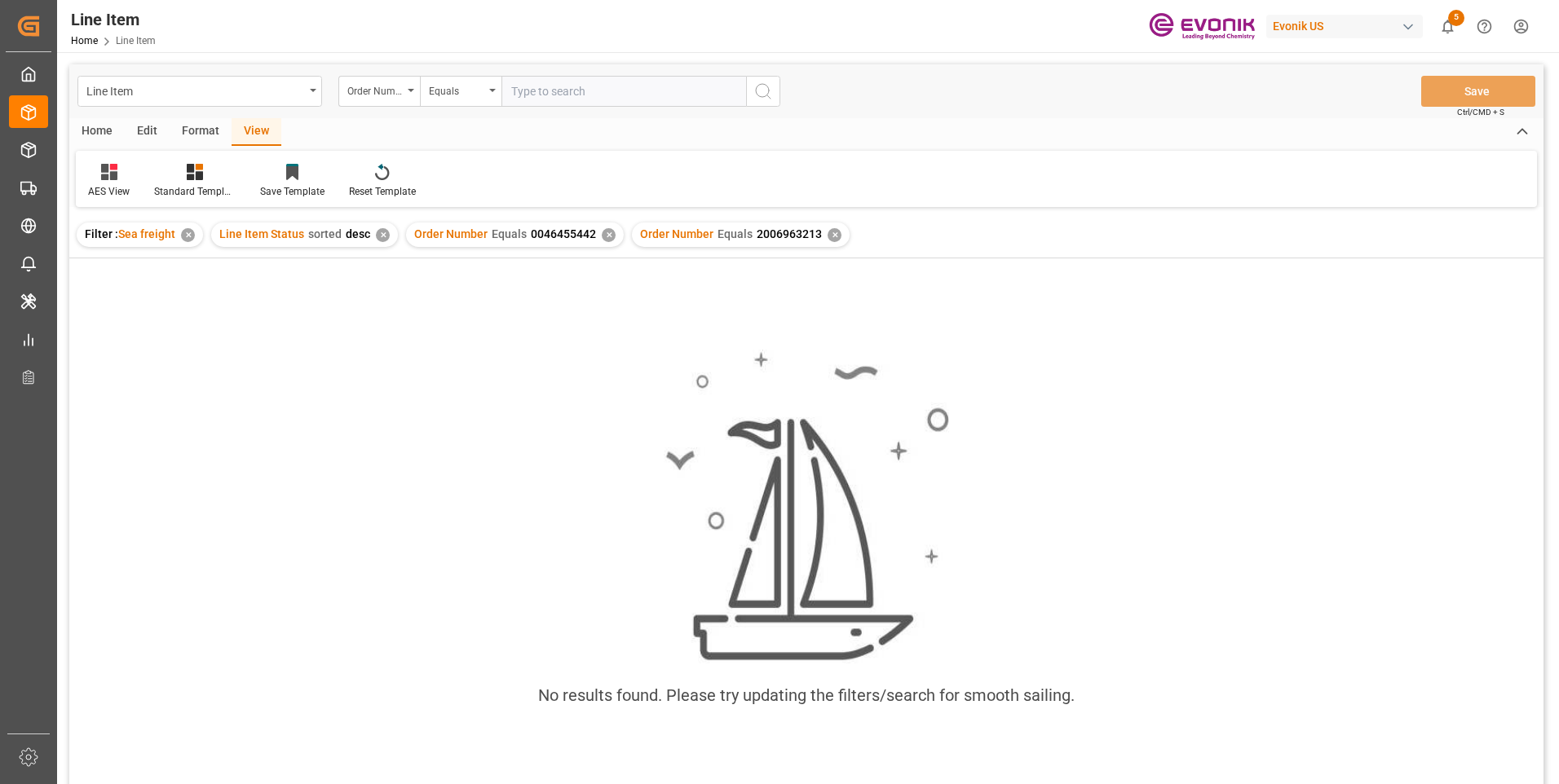
click at [601, 233] on div "✕" at bounding box center [608, 235] width 13 height 13
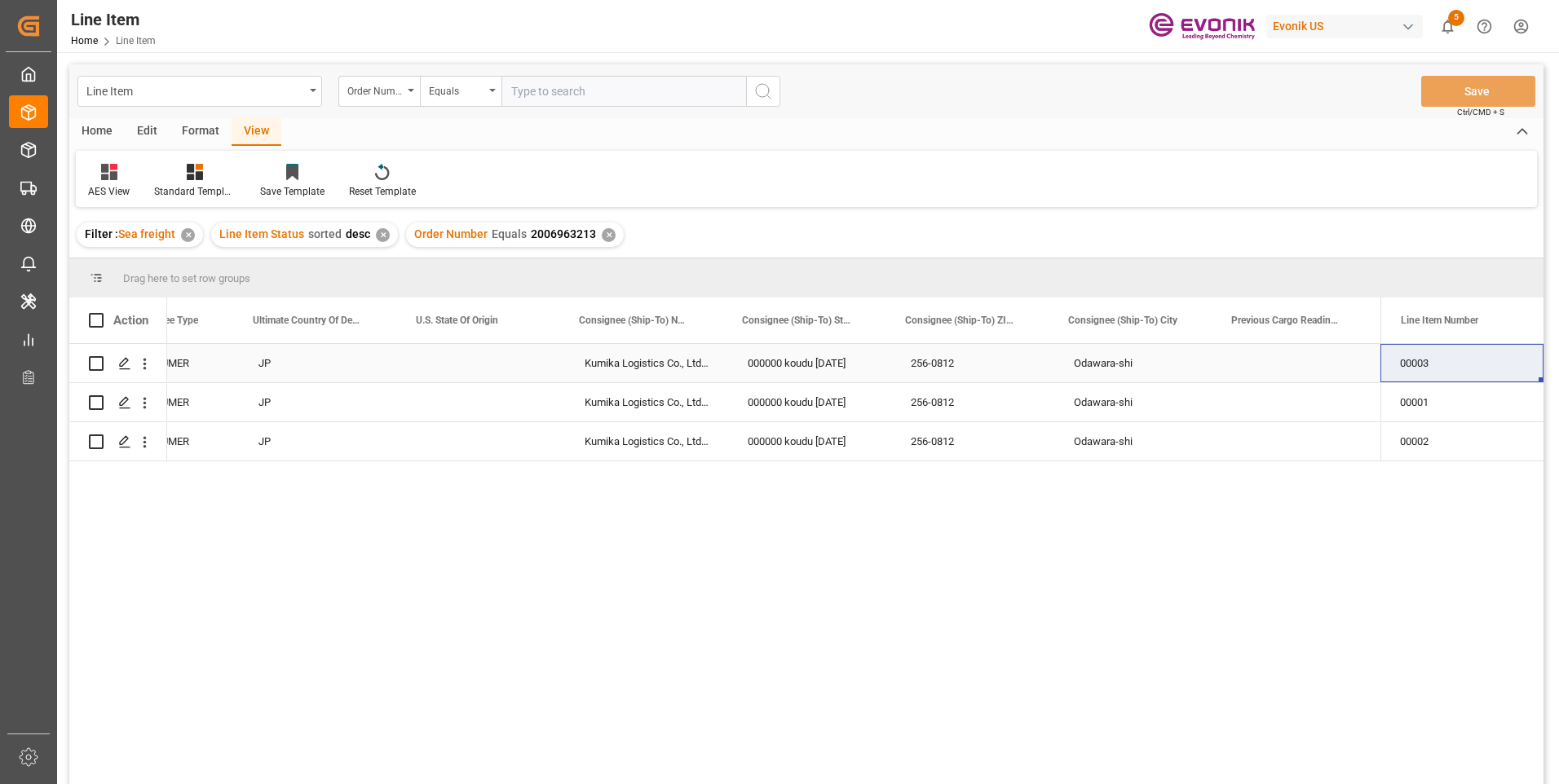
click at [318, 371] on div "JP" at bounding box center [321, 363] width 163 height 38
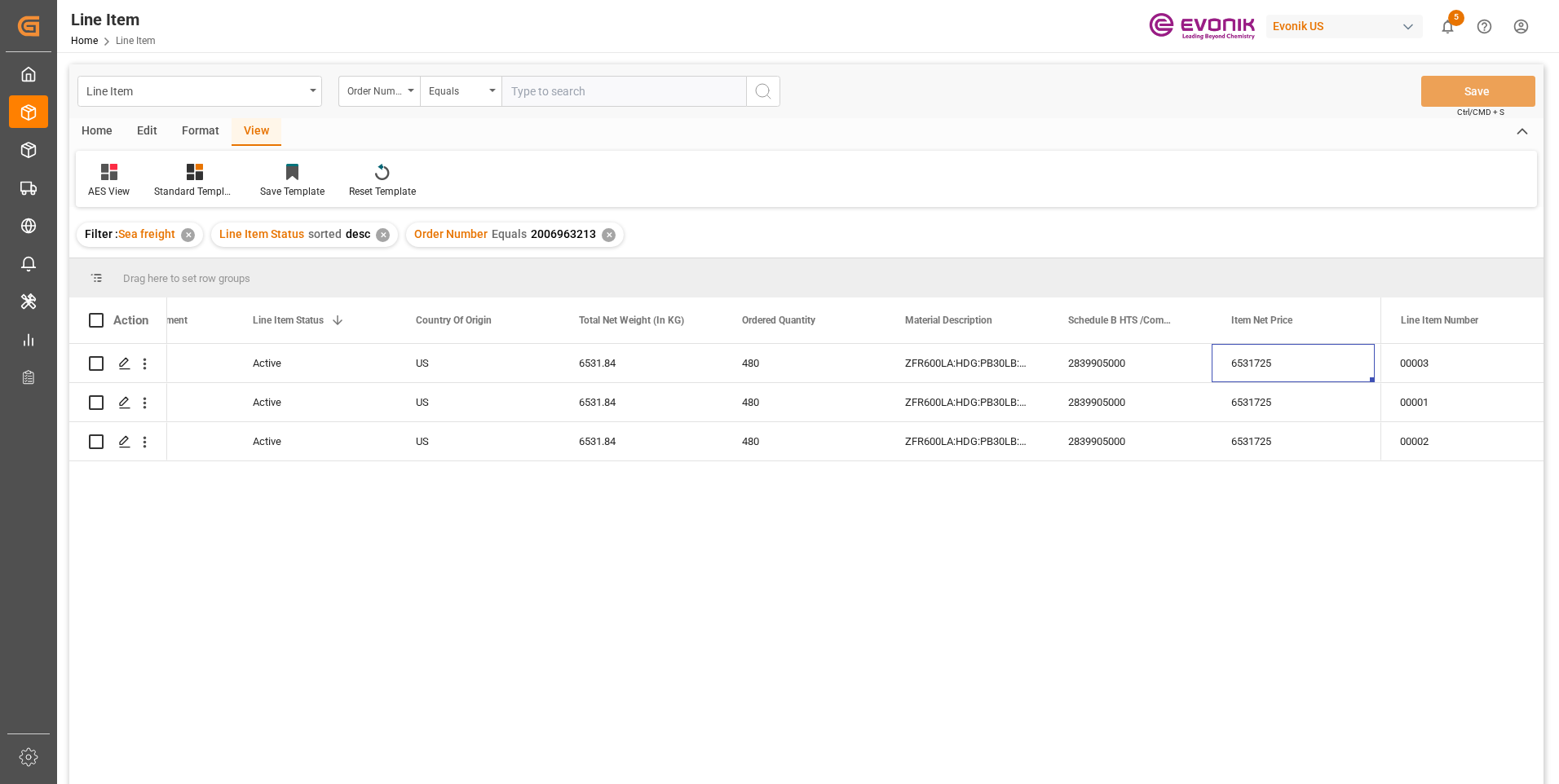
scroll to position [0, 586]
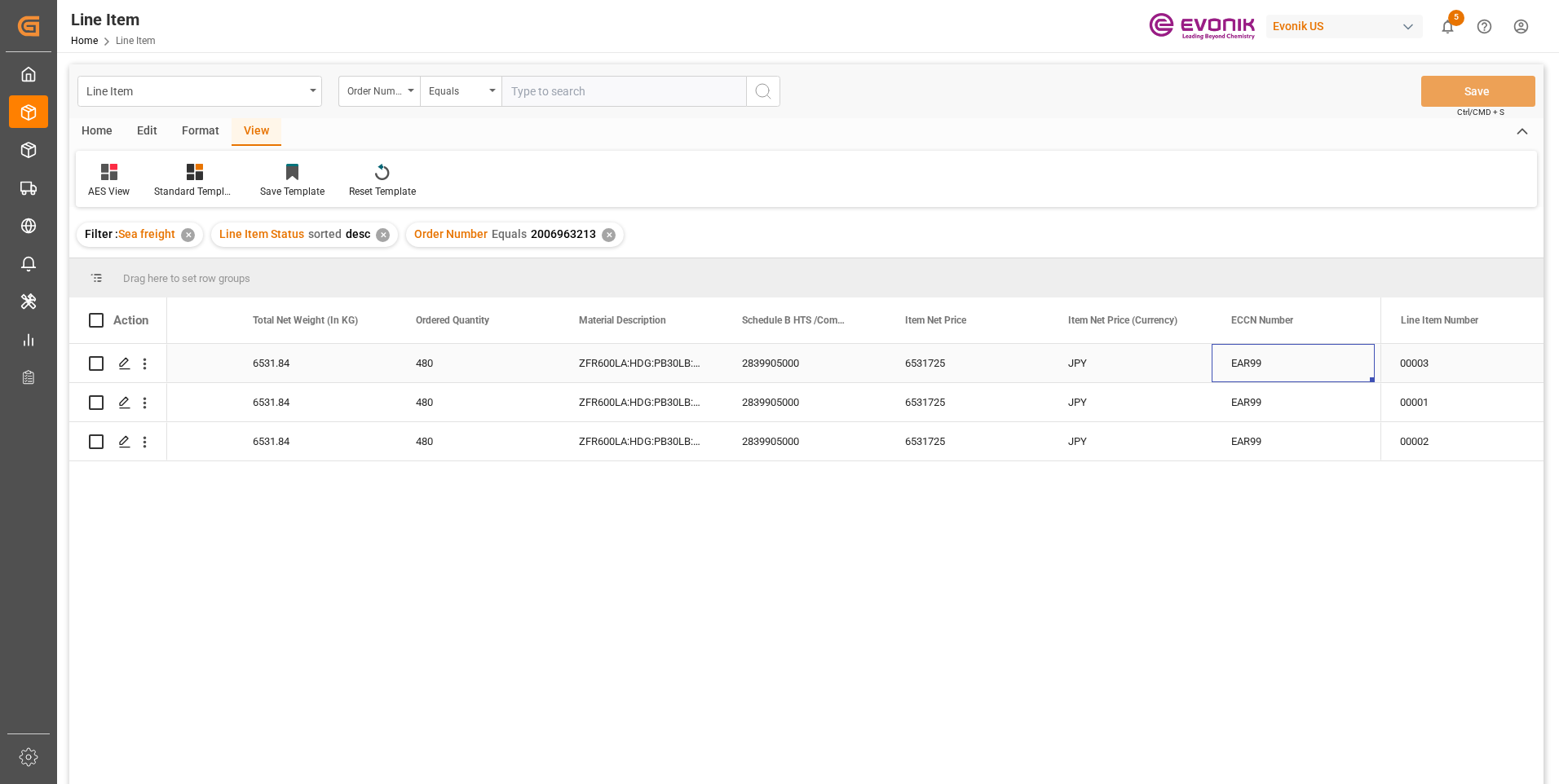
click at [760, 370] on div "2839905000" at bounding box center [804, 363] width 163 height 38
click at [283, 360] on div "6531.84" at bounding box center [315, 363] width 163 height 38
click at [922, 361] on div "6531725" at bounding box center [967, 363] width 163 height 38
click at [321, 358] on div "6531.84" at bounding box center [315, 363] width 163 height 38
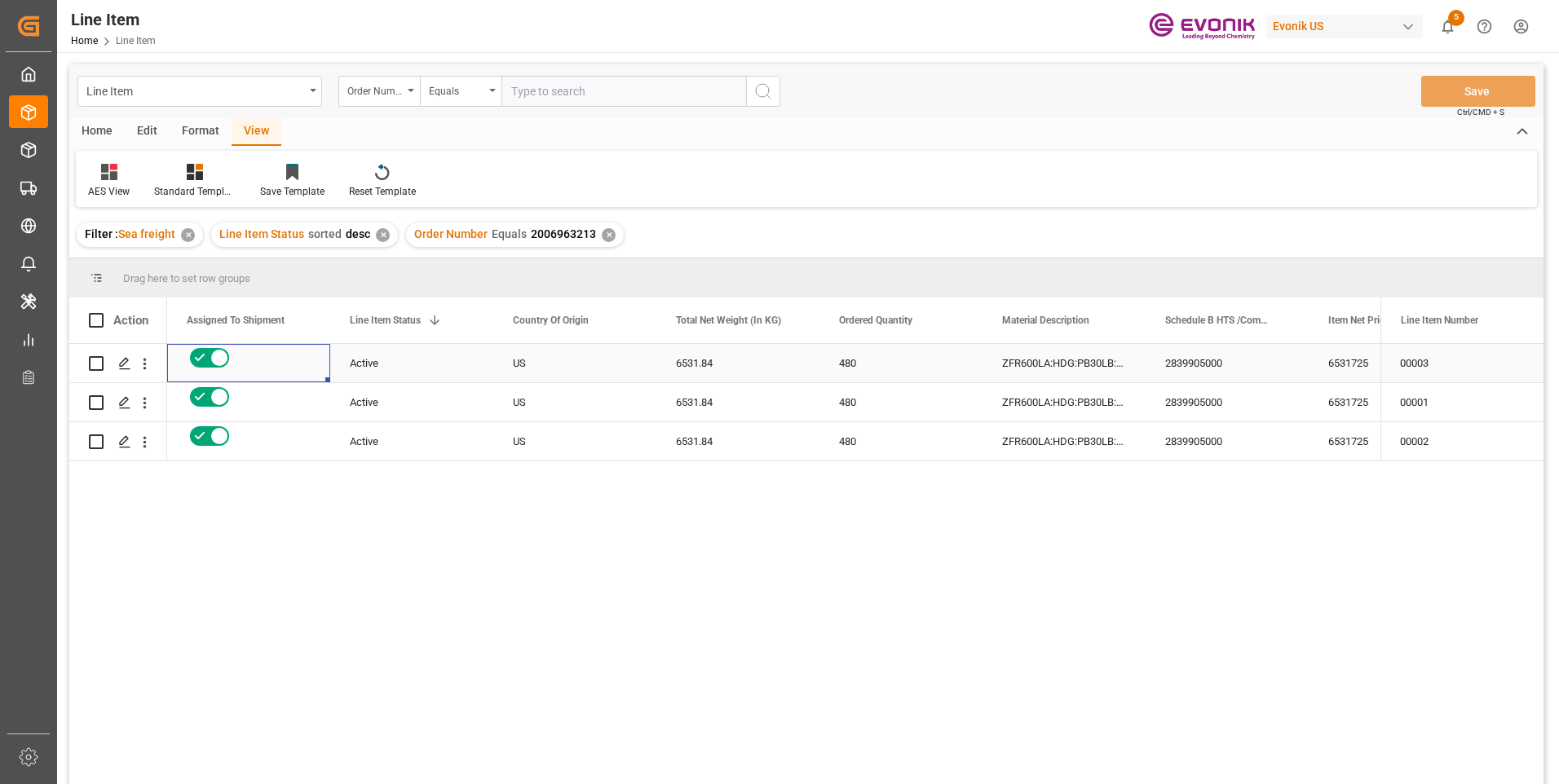
scroll to position [0, 0]
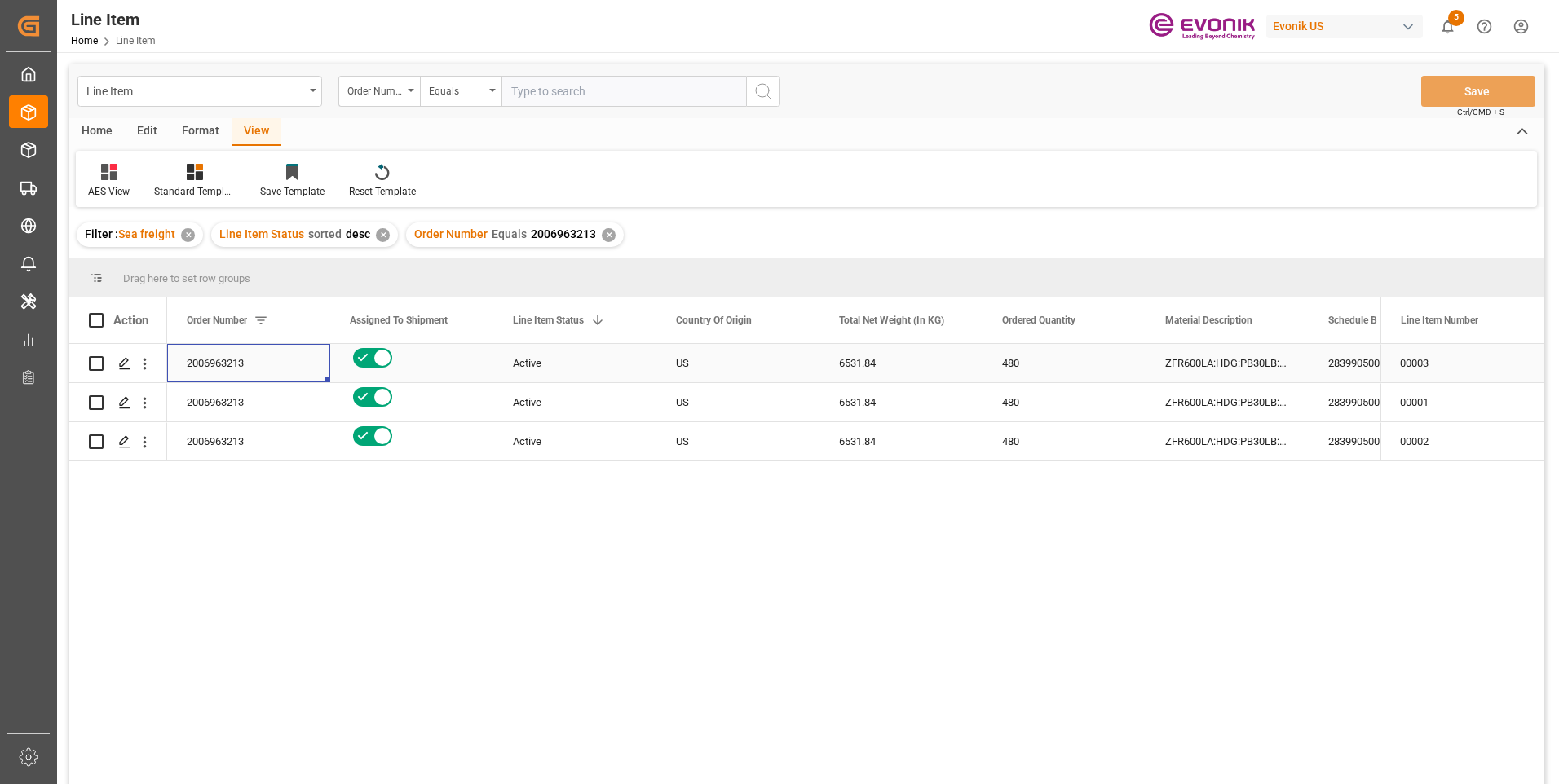
click at [861, 361] on div "6531.84" at bounding box center [901, 363] width 163 height 38
click at [1007, 369] on div "480" at bounding box center [1065, 363] width 163 height 38
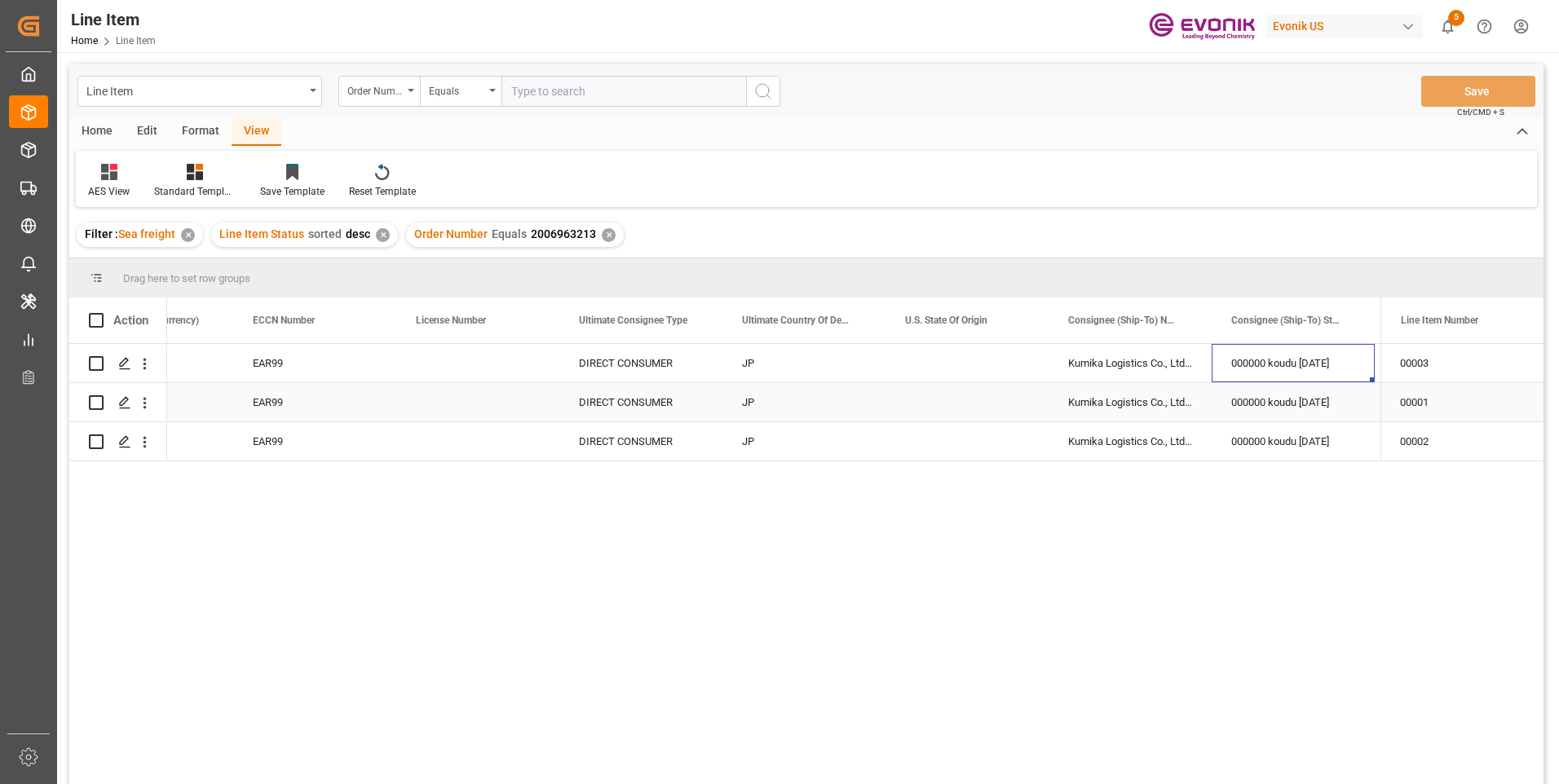
scroll to position [0, 1727]
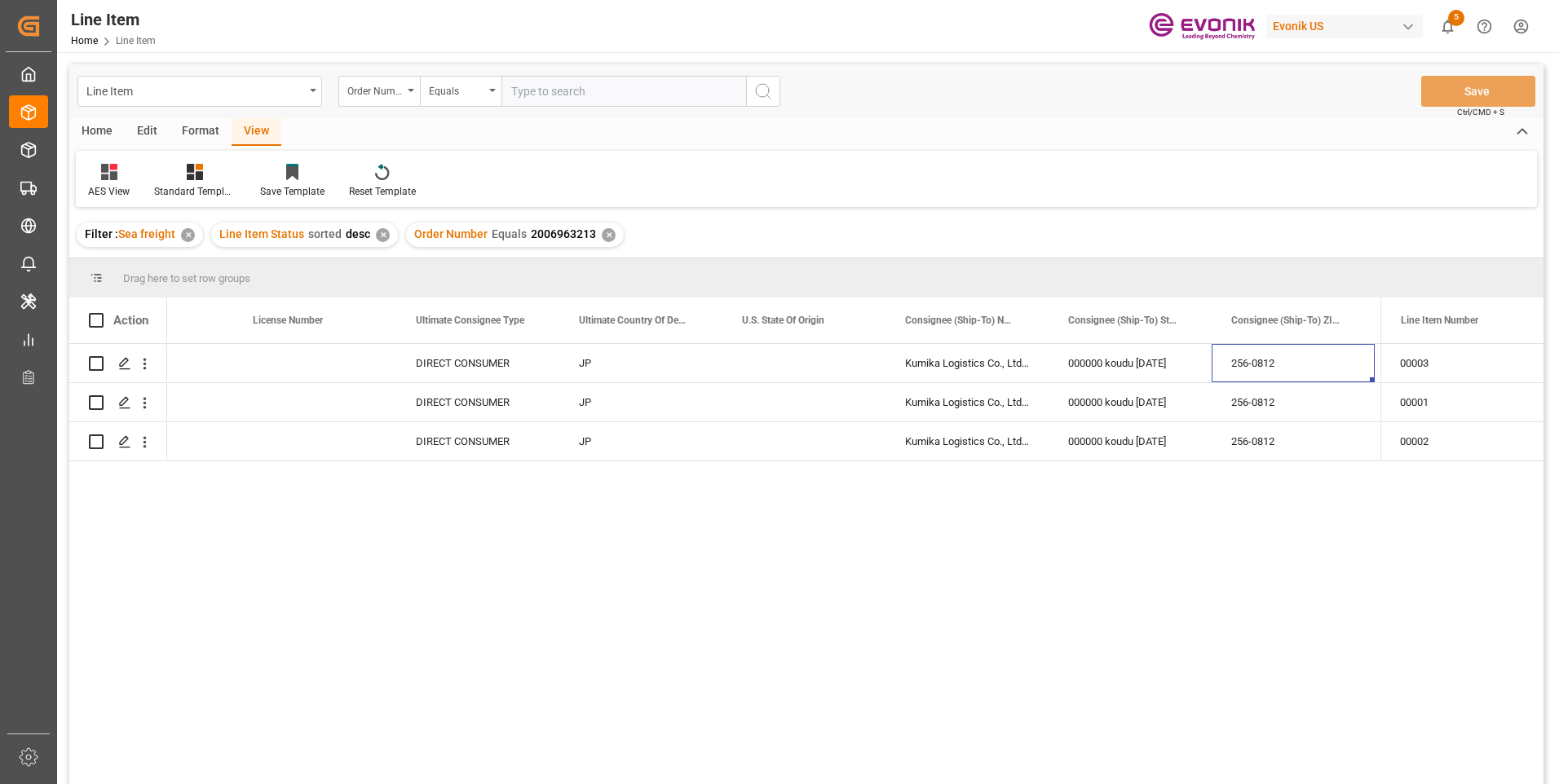
click at [546, 89] on input "text" at bounding box center [623, 91] width 244 height 31
paste input "0046469976"
type input "0046469976"
click at [760, 100] on button "search button" at bounding box center [763, 91] width 35 height 31
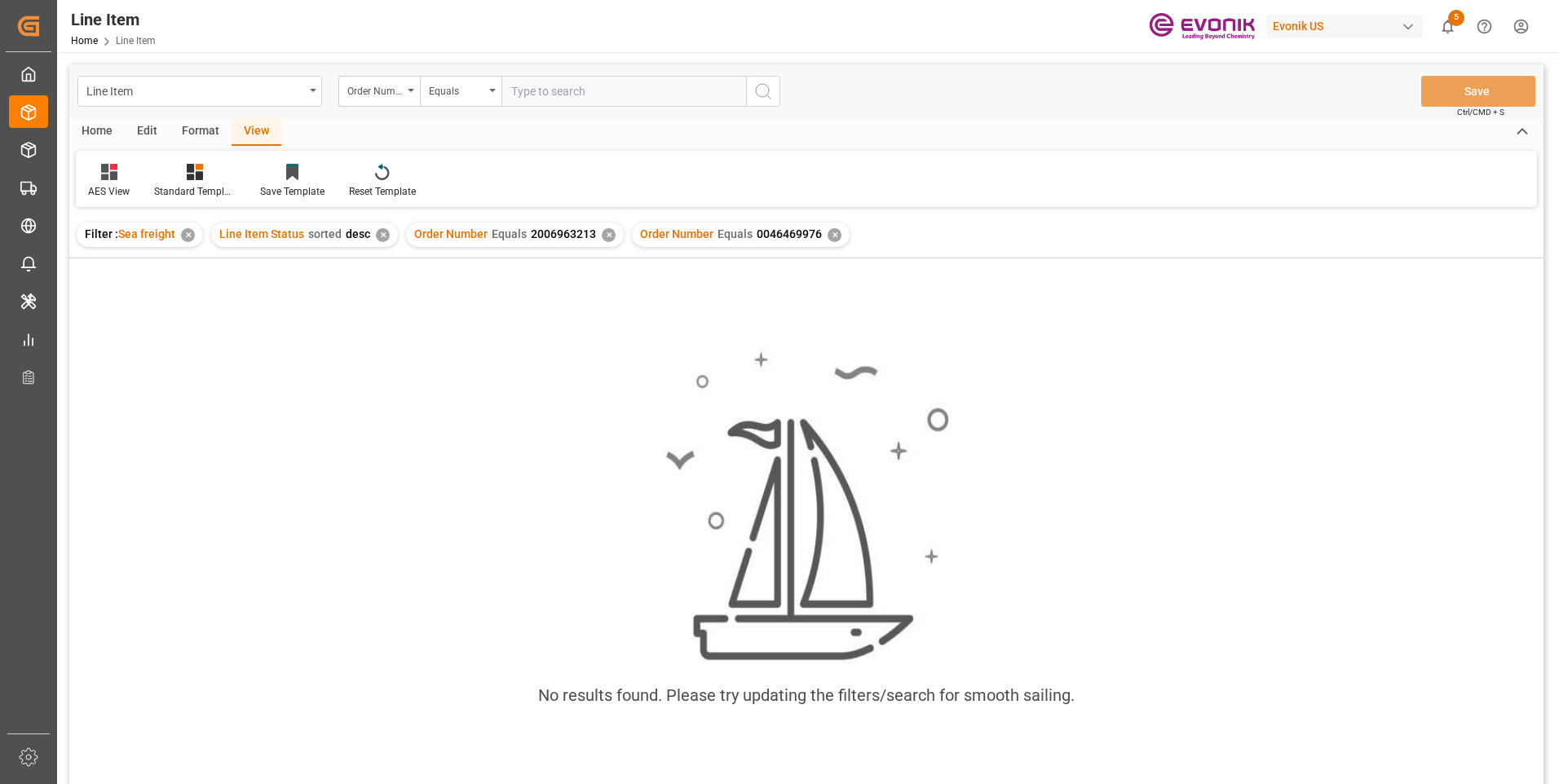
click at [609, 235] on div "✕" at bounding box center [608, 235] width 13 height 13
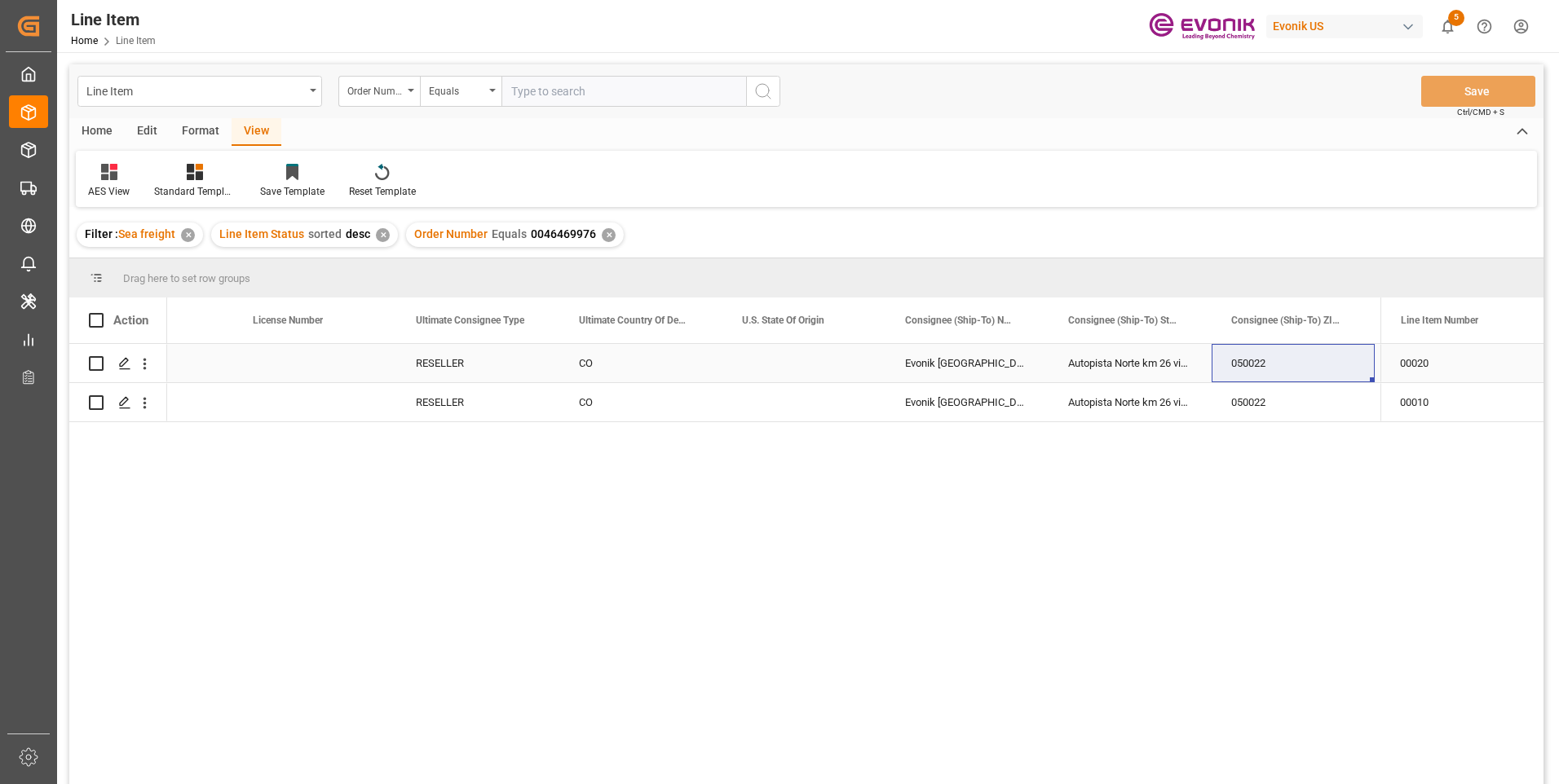
click at [302, 368] on div "Press SPACE to select this row." at bounding box center [315, 363] width 163 height 38
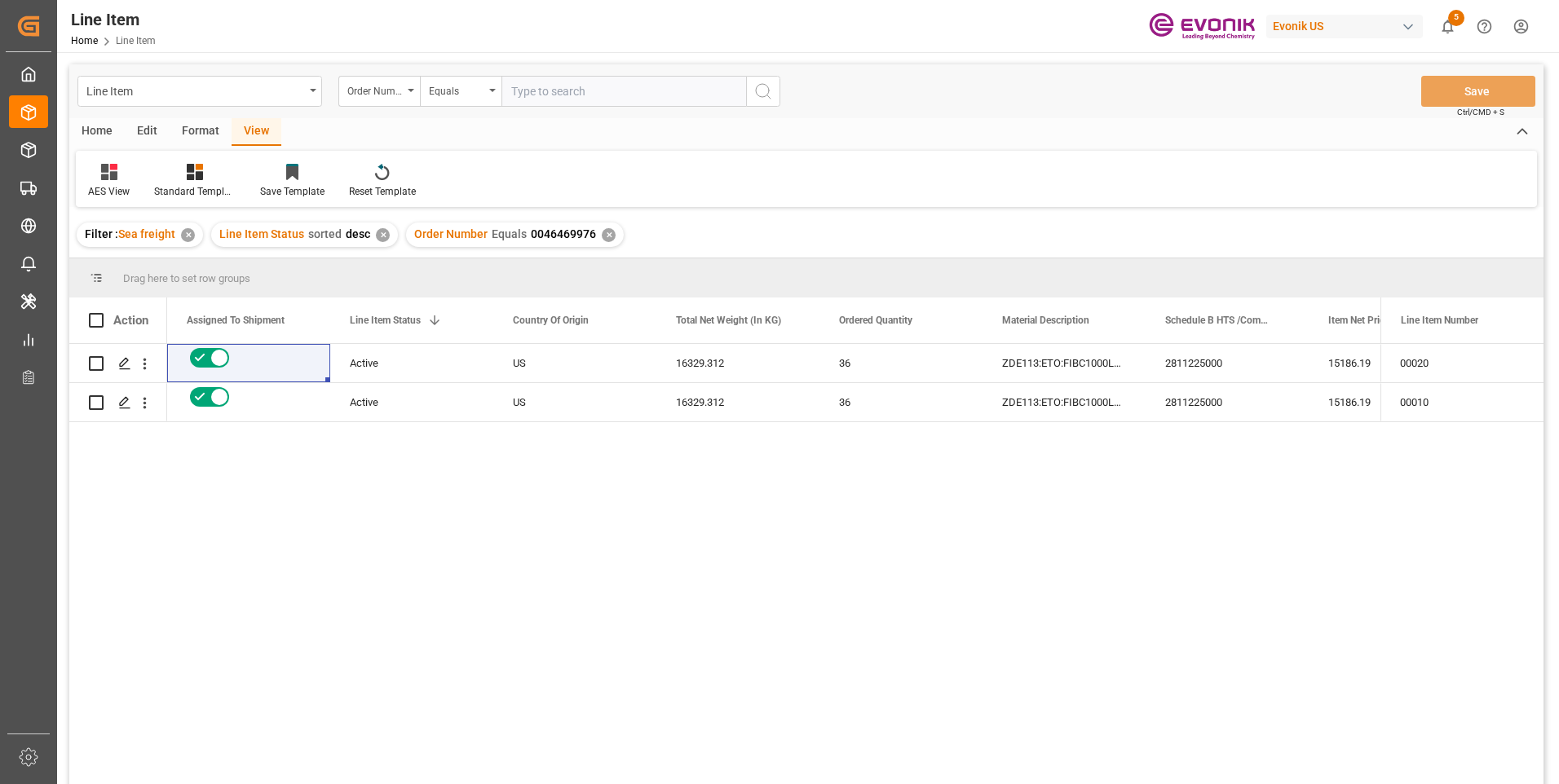
click at [622, 583] on div "USD 15186.19 2811225000 ZDE113:ETO:FIBC1000LB:2000SWP:I2:P:$ 36 16329.312 US Ac…" at bounding box center [773, 569] width 1213 height 451
click at [389, 524] on div "USD 15186.19 2811225000 ZDE113:ETO:FIBC1000LB:2000SWP:I2:P:$ 36 16329.312 US Ac…" at bounding box center [773, 569] width 1213 height 451
click at [381, 368] on div "Active" at bounding box center [411, 363] width 124 height 38
click at [1206, 365] on div "2811225000" at bounding box center [1227, 363] width 163 height 38
click at [697, 359] on div "16329.312" at bounding box center [738, 363] width 163 height 38
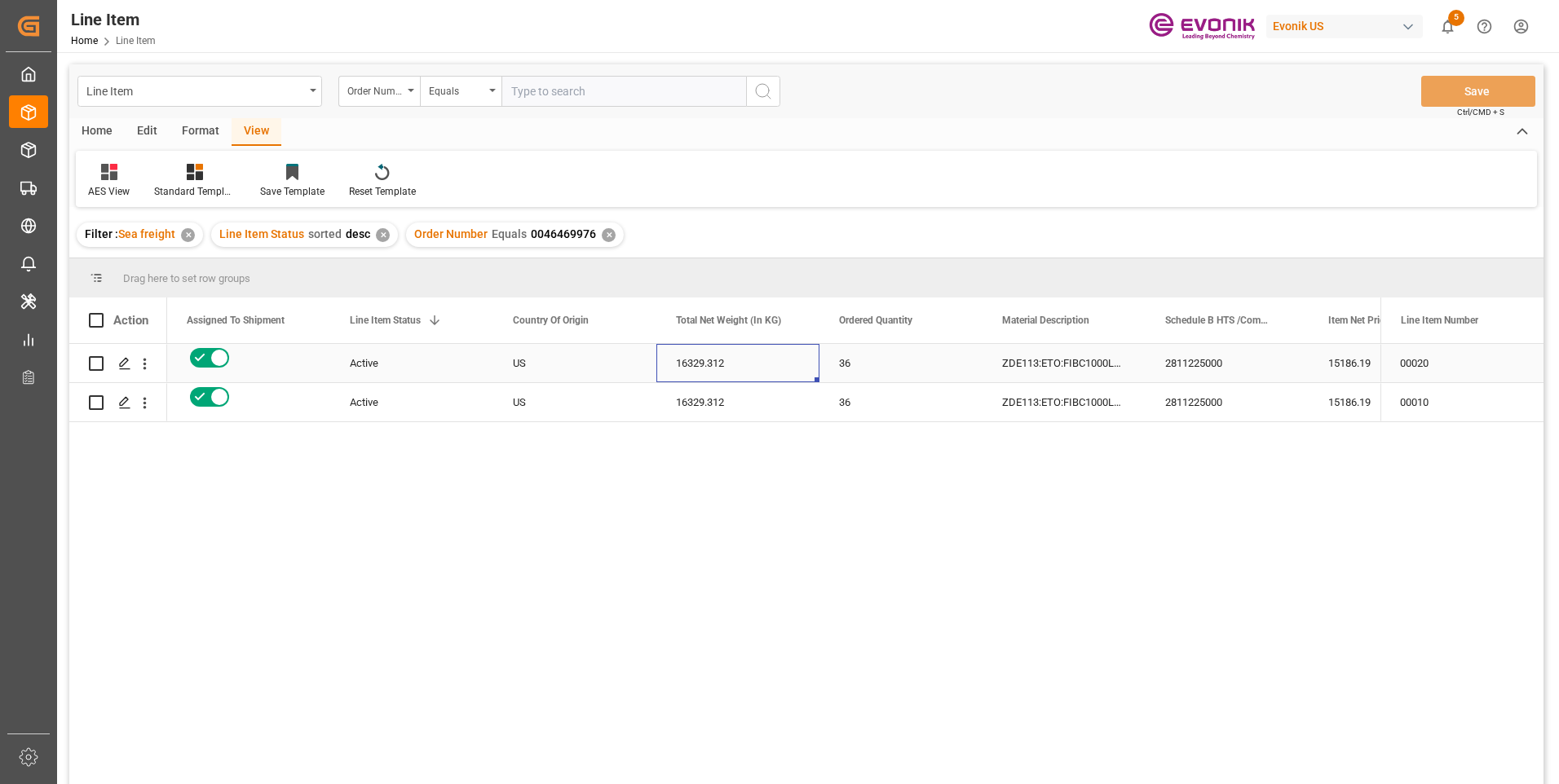
click at [1190, 368] on div "2811225000" at bounding box center [1227, 363] width 163 height 38
click at [1343, 364] on div "15186.19" at bounding box center [1391, 363] width 163 height 38
click at [719, 403] on div "16329.312" at bounding box center [738, 402] width 163 height 38
click at [1161, 395] on div "2811225000" at bounding box center [1227, 402] width 163 height 38
click at [737, 396] on div "16329.312" at bounding box center [738, 402] width 163 height 38
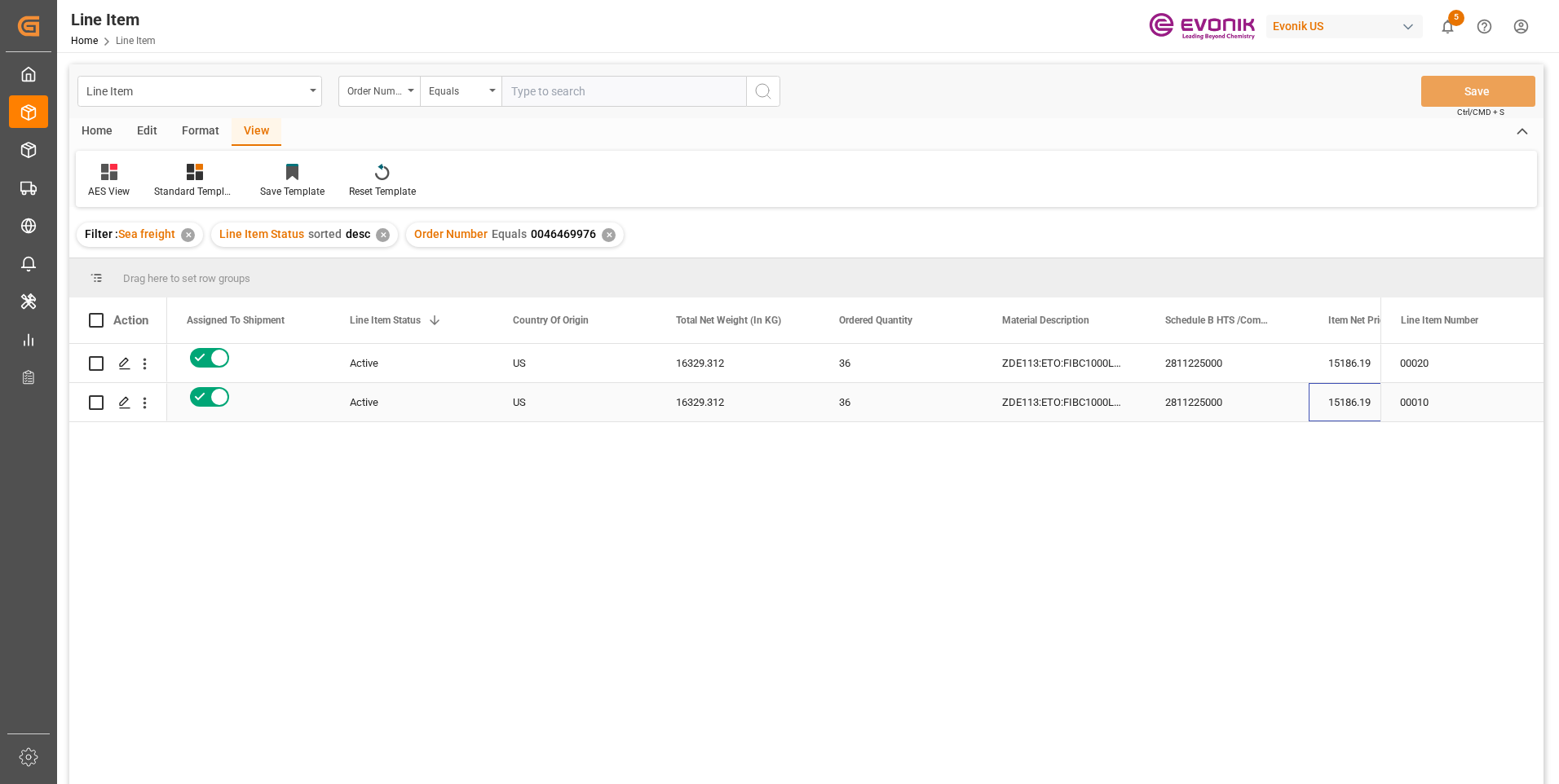
click at [1350, 412] on div "15186.19" at bounding box center [1391, 402] width 163 height 38
click at [1336, 404] on div "15186.19" at bounding box center [1391, 402] width 163 height 38
click at [1358, 403] on div "15186.19" at bounding box center [1391, 402] width 163 height 38
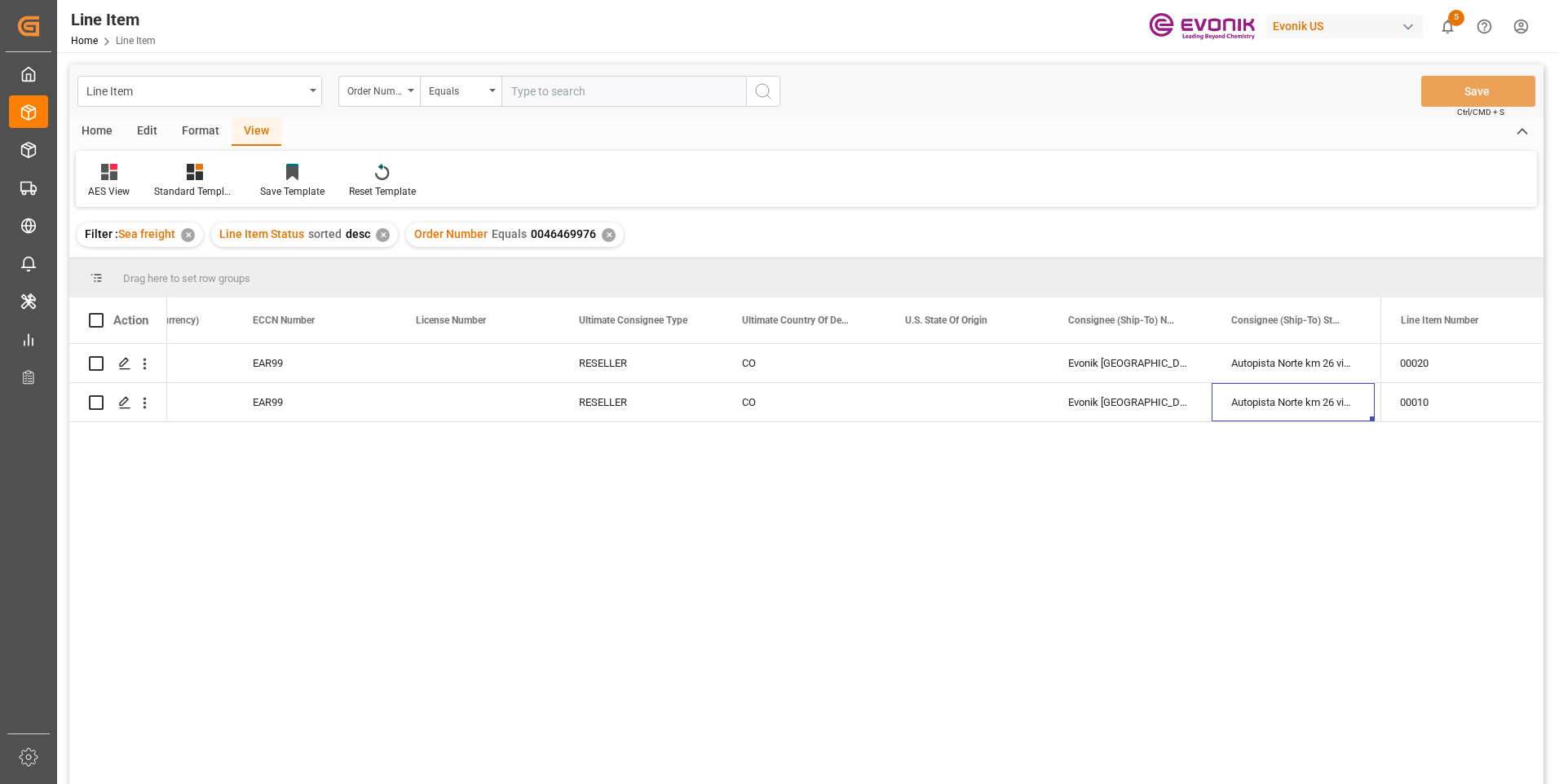
scroll to position [0, 1727]
